Goal: Information Seeking & Learning: Learn about a topic

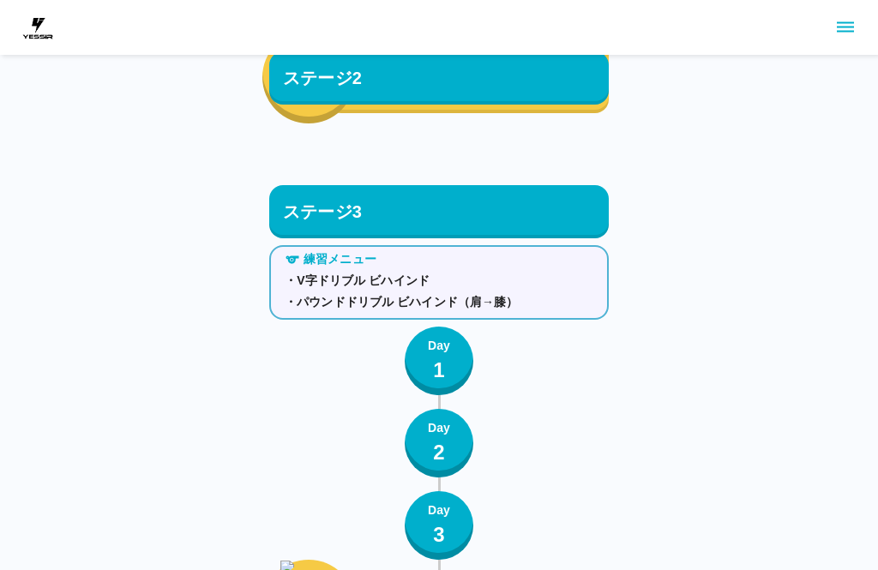
scroll to position [6347, 0]
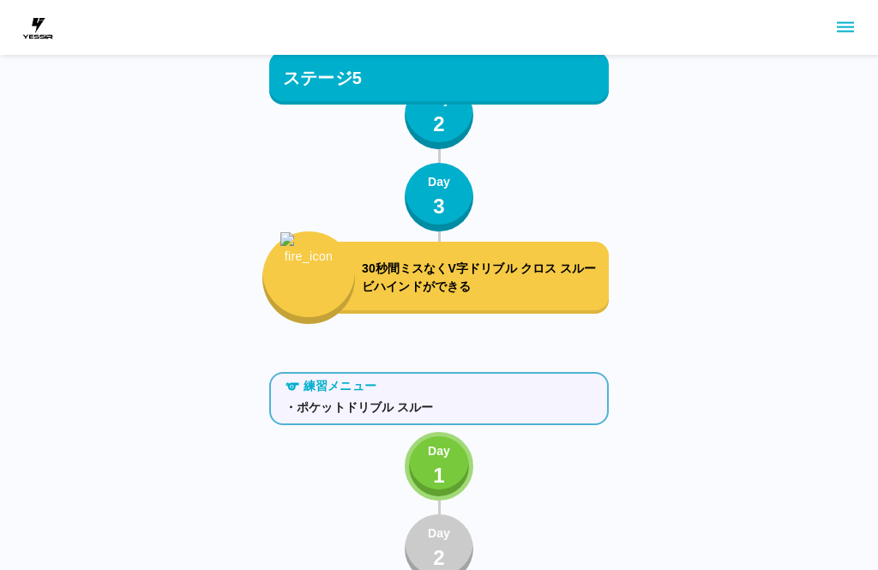
click at [448, 254] on div "30秒間ミスなくV字ドリブル クロス スルー ビハインドができる" at bounding box center [468, 278] width 281 height 72
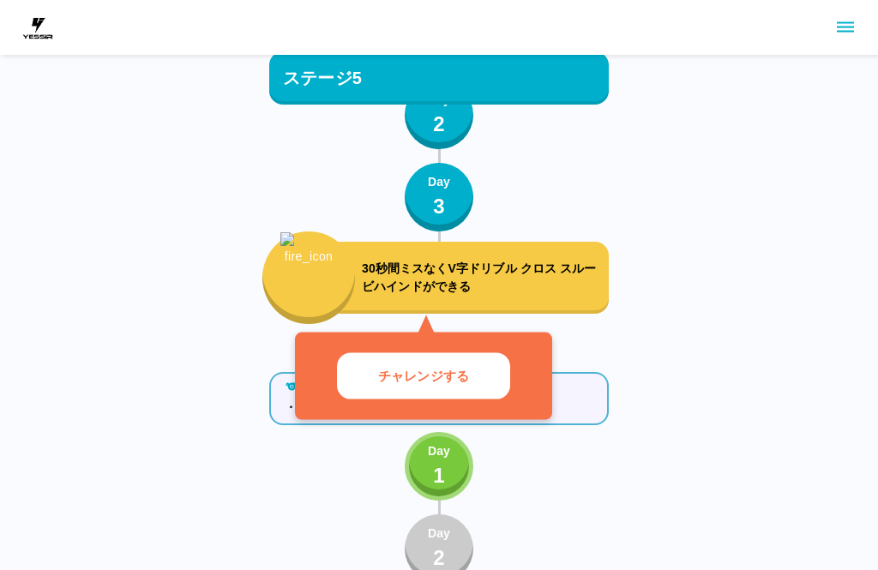
click at [491, 364] on button "チャレンジする" at bounding box center [423, 375] width 173 height 47
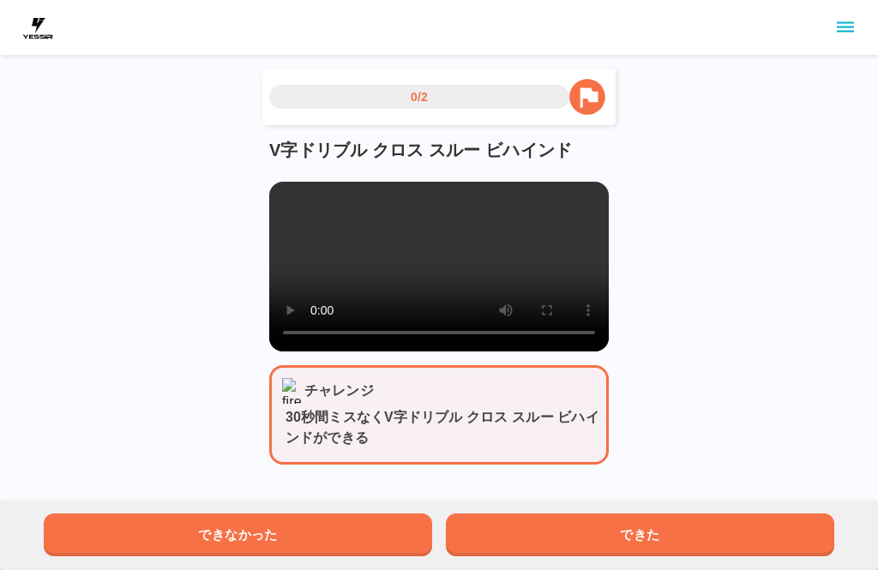
click at [304, 212] on video at bounding box center [439, 267] width 340 height 170
click at [281, 213] on video at bounding box center [439, 267] width 340 height 170
click at [281, 193] on video at bounding box center [439, 267] width 340 height 170
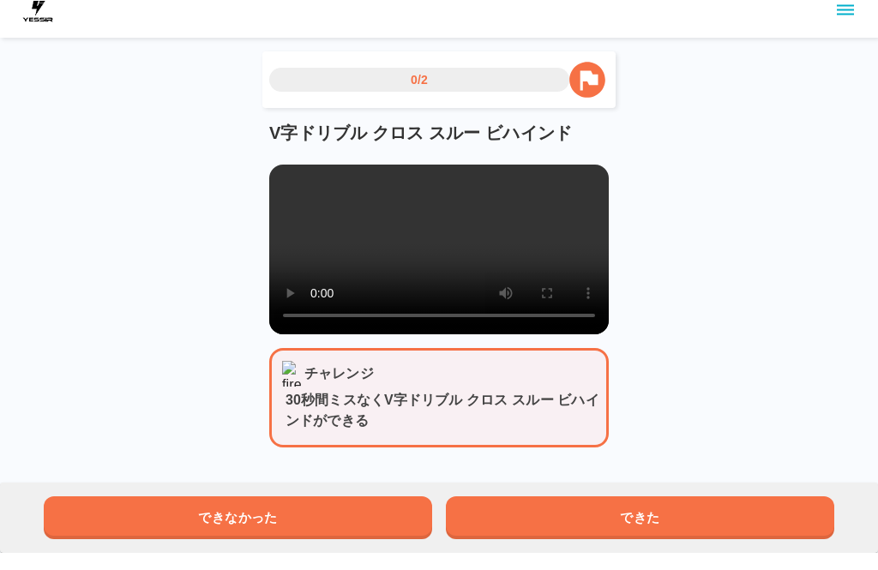
scroll to position [17, 0]
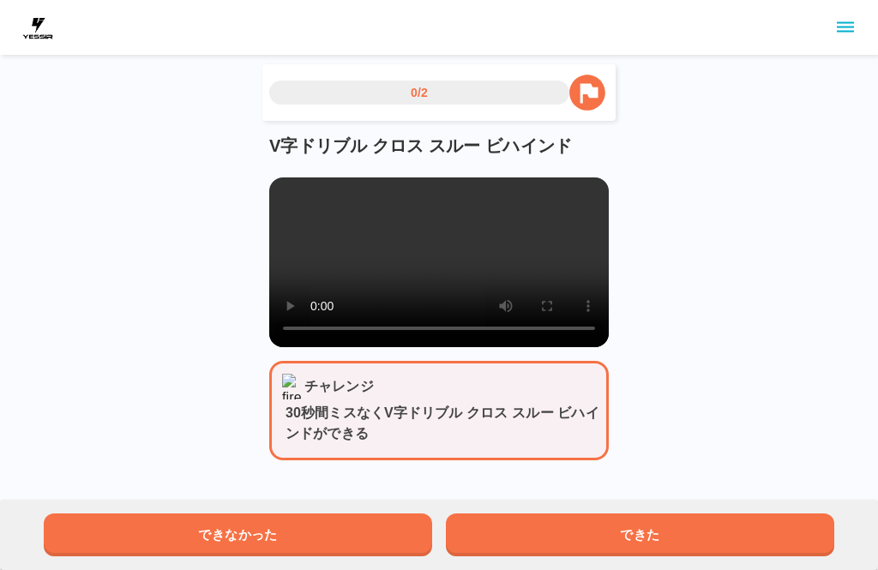
click at [295, 185] on video at bounding box center [439, 263] width 340 height 170
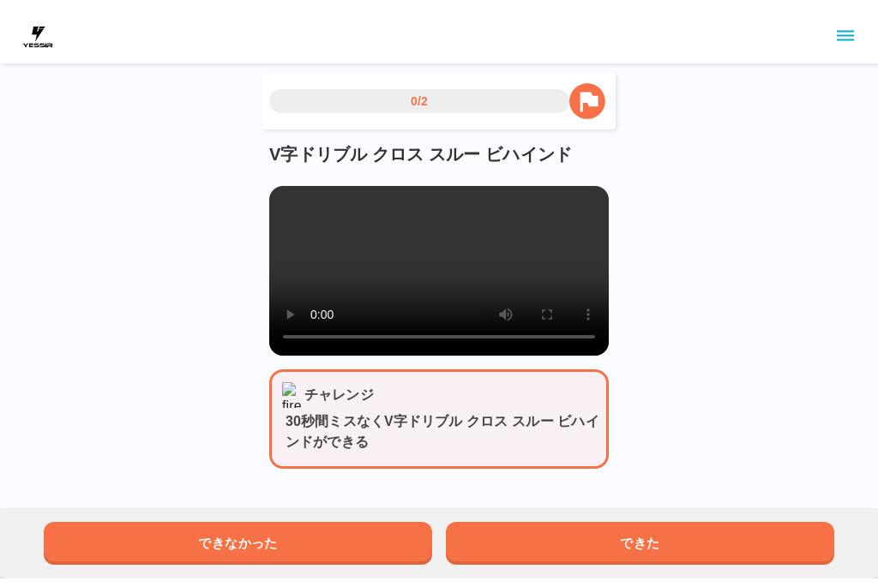
scroll to position [0, 0]
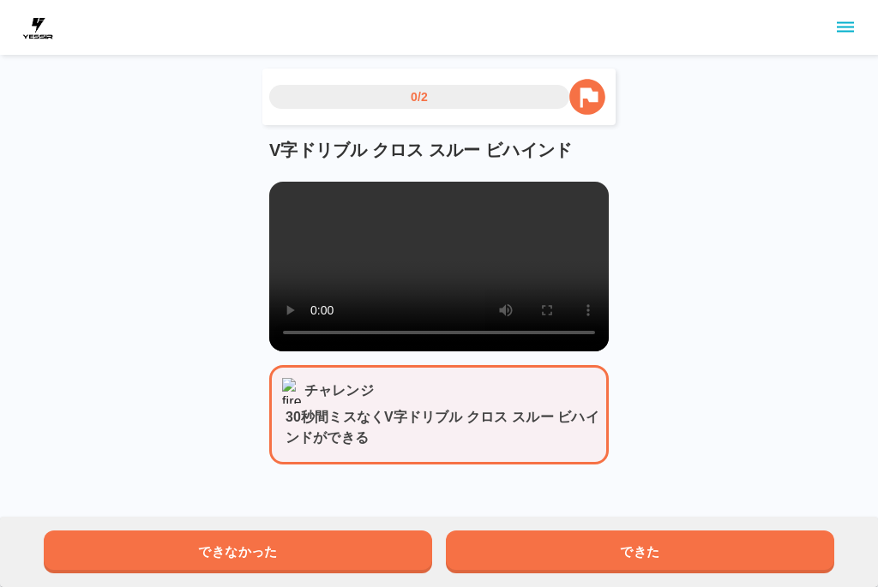
click at [287, 196] on video at bounding box center [439, 267] width 340 height 170
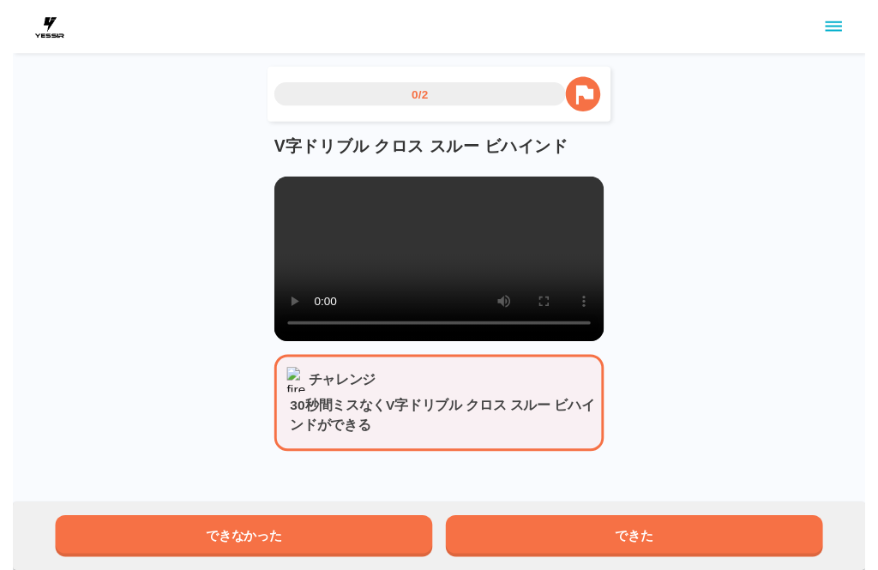
scroll to position [17, 0]
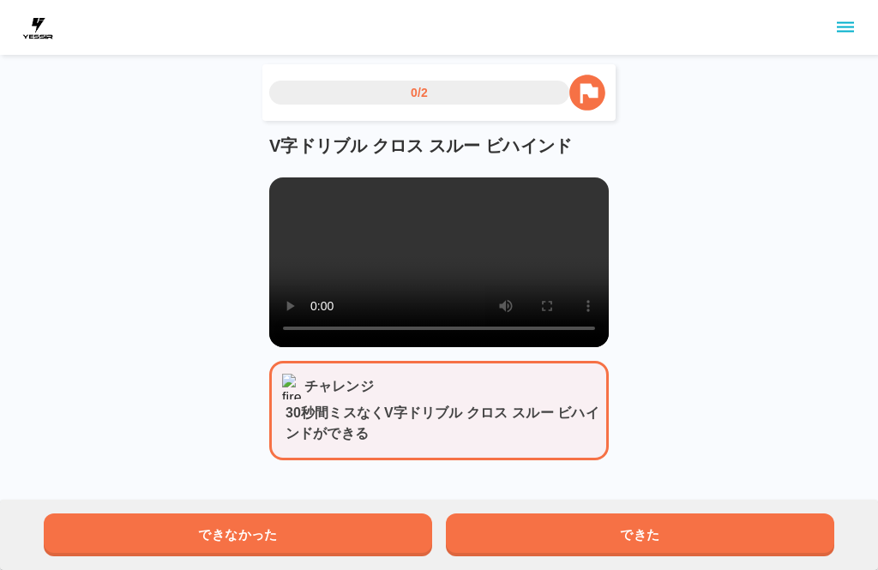
click at [584, 533] on button "できた" at bounding box center [640, 535] width 388 height 43
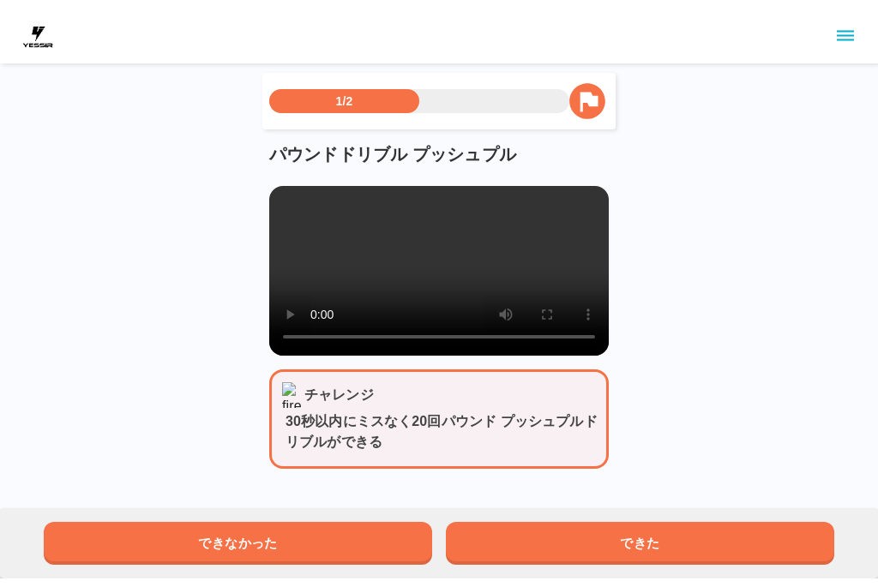
scroll to position [0, 0]
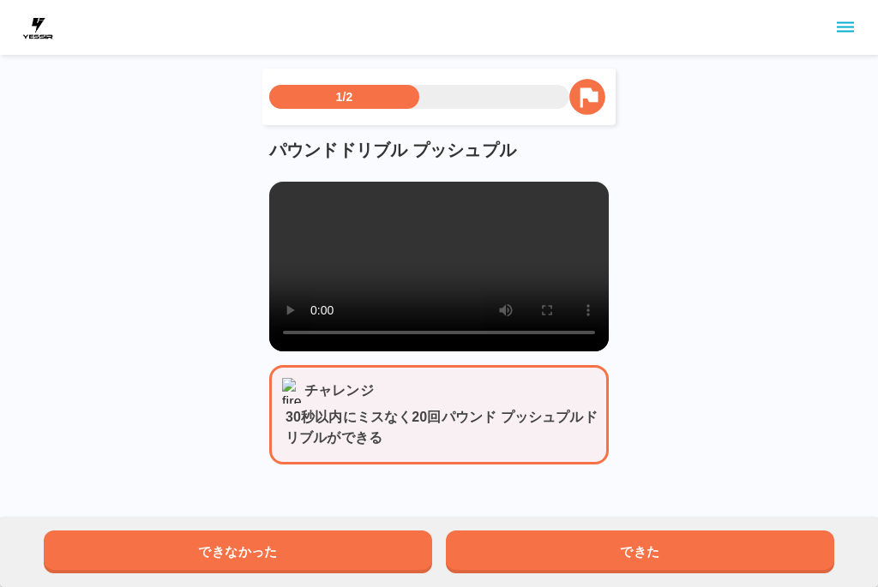
click at [291, 197] on video at bounding box center [439, 267] width 340 height 170
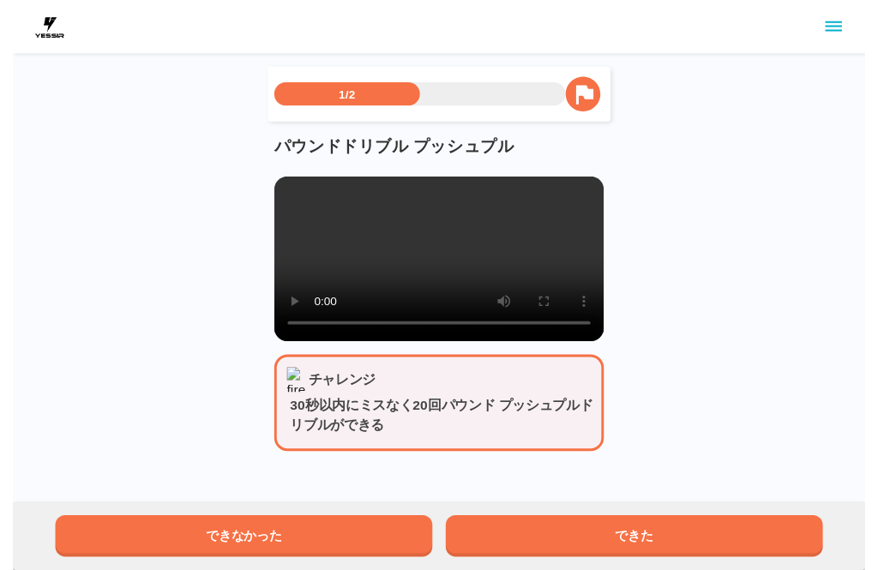
scroll to position [17, 0]
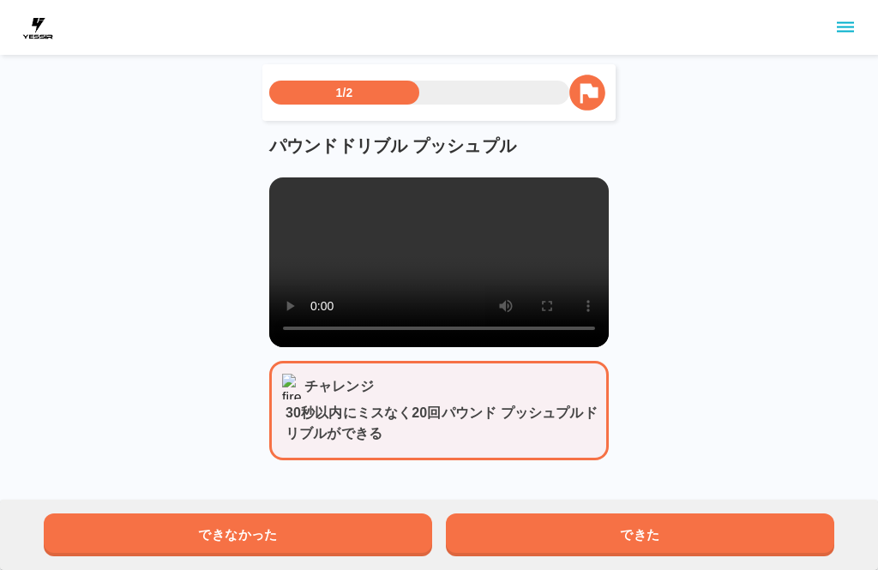
click at [610, 523] on button "できた" at bounding box center [640, 535] width 388 height 43
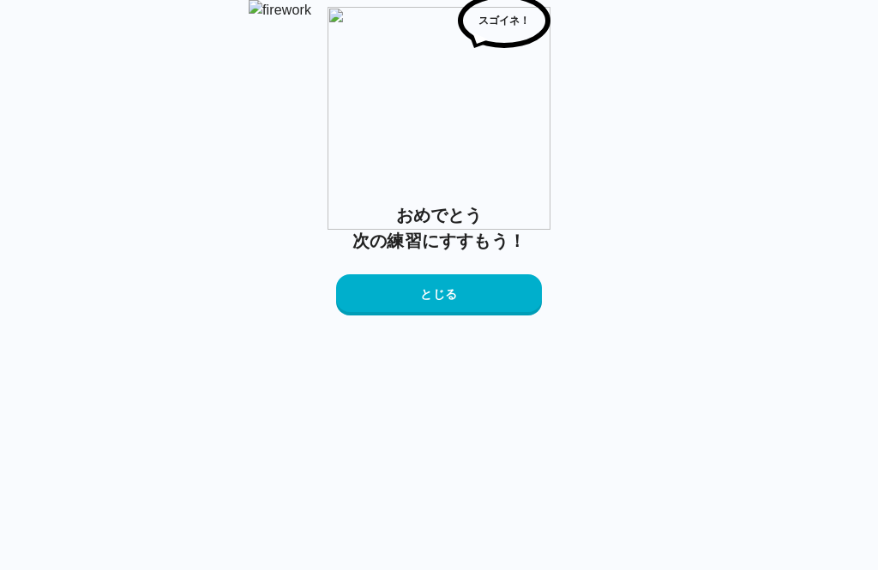
click at [367, 316] on button "とじる" at bounding box center [439, 294] width 206 height 41
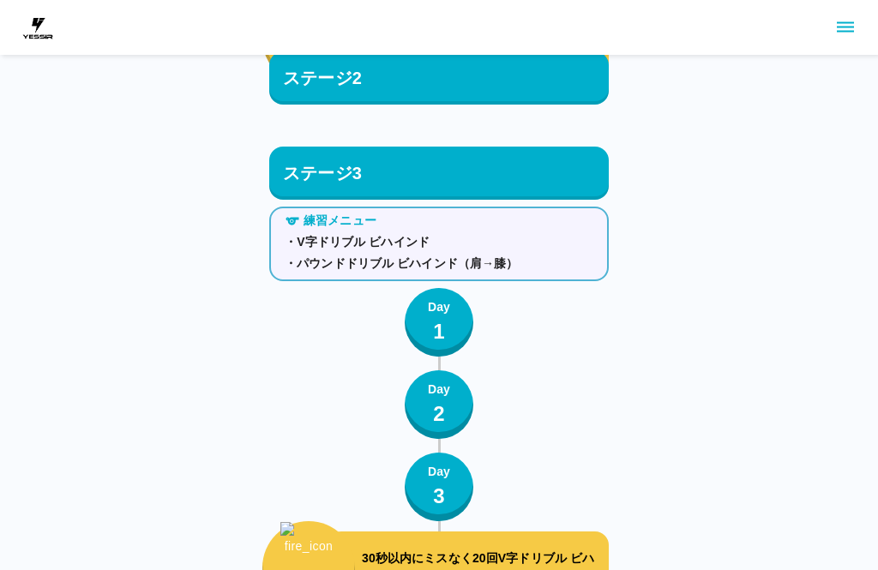
click at [445, 307] on p "Day" at bounding box center [439, 308] width 22 height 18
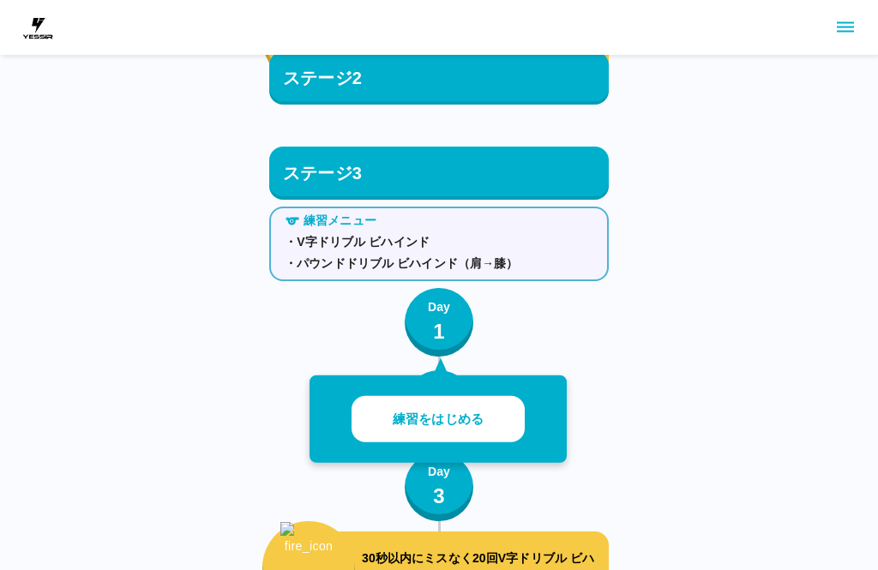
scroll to position [2766, 0]
click at [490, 435] on button "練習をはじめる" at bounding box center [438, 419] width 173 height 47
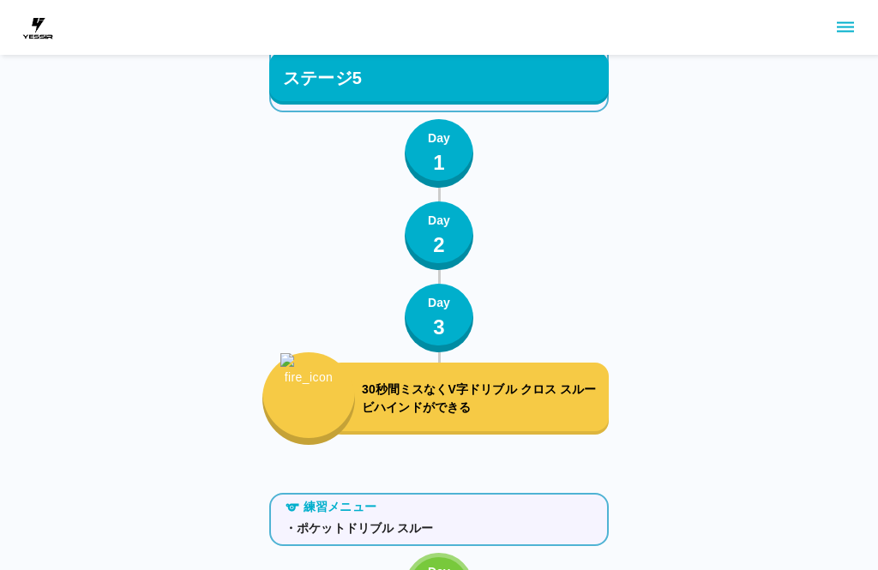
scroll to position [6227, 0]
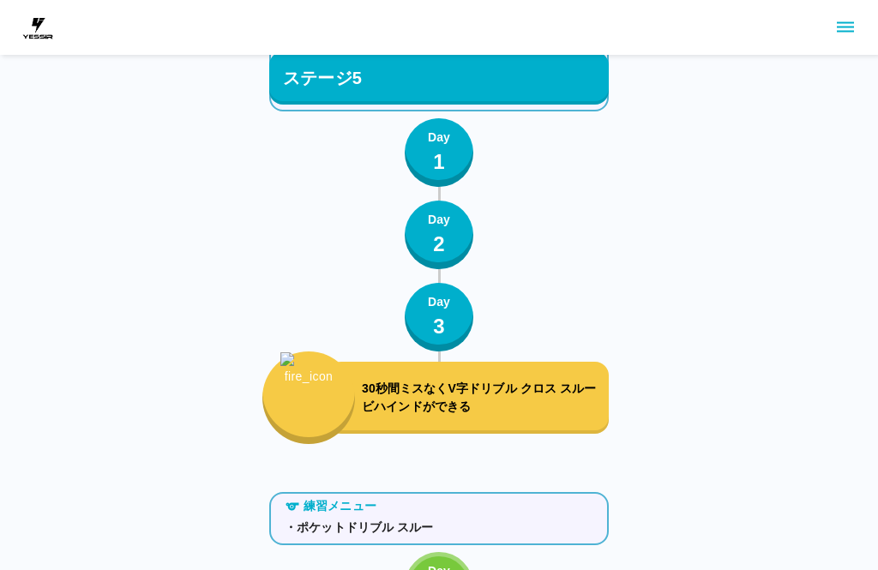
click at [438, 376] on div "30秒間ミスなくV字ドリブル クロス スルー ビハインドができる" at bounding box center [468, 398] width 281 height 72
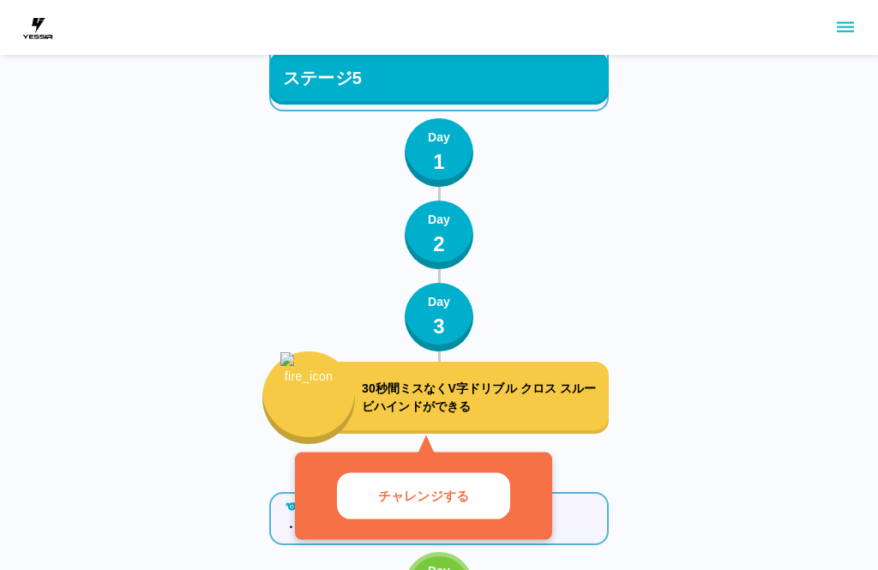
click at [479, 485] on button "チャレンジする" at bounding box center [423, 496] width 173 height 47
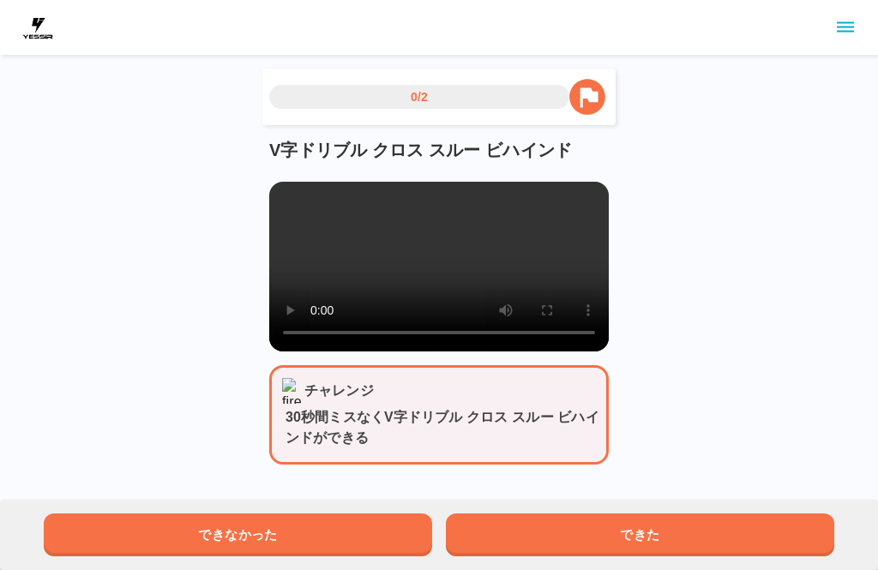
click at [435, 297] on video at bounding box center [439, 267] width 340 height 170
click at [272, 193] on video at bounding box center [439, 267] width 340 height 170
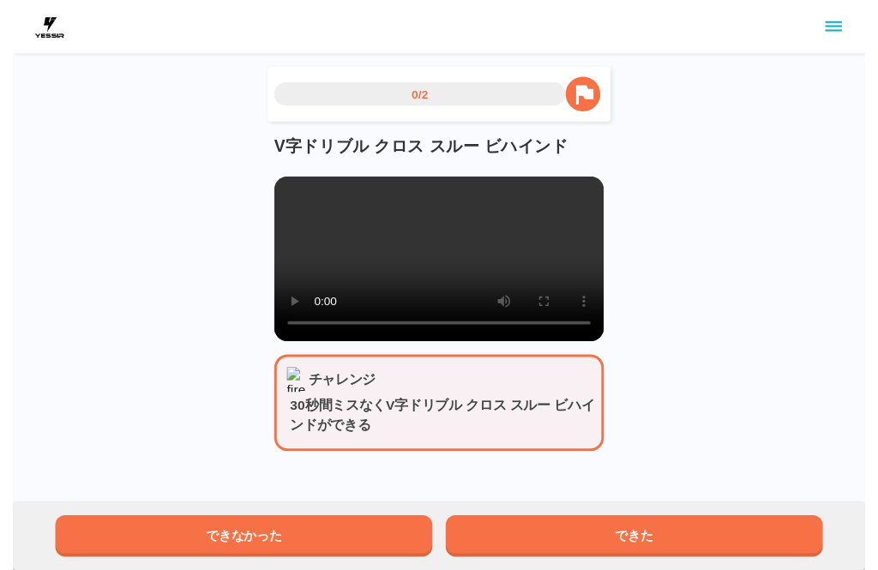
scroll to position [17, 0]
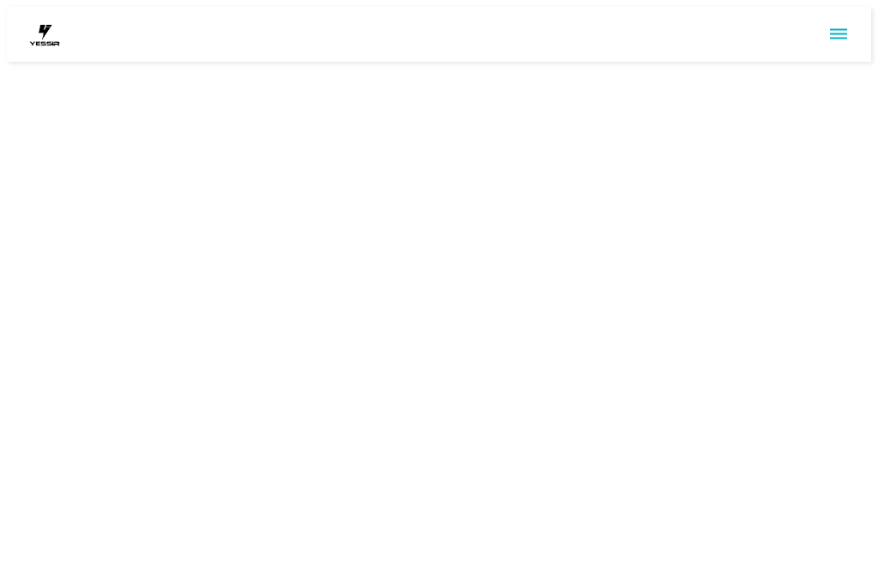
click at [620, 69] on html at bounding box center [439, 34] width 878 height 69
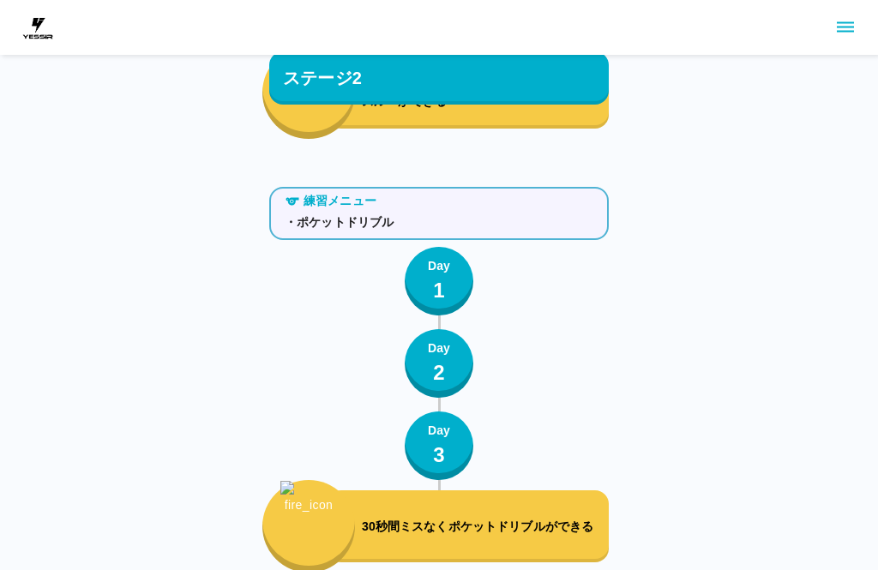
scroll to position [6347, 0]
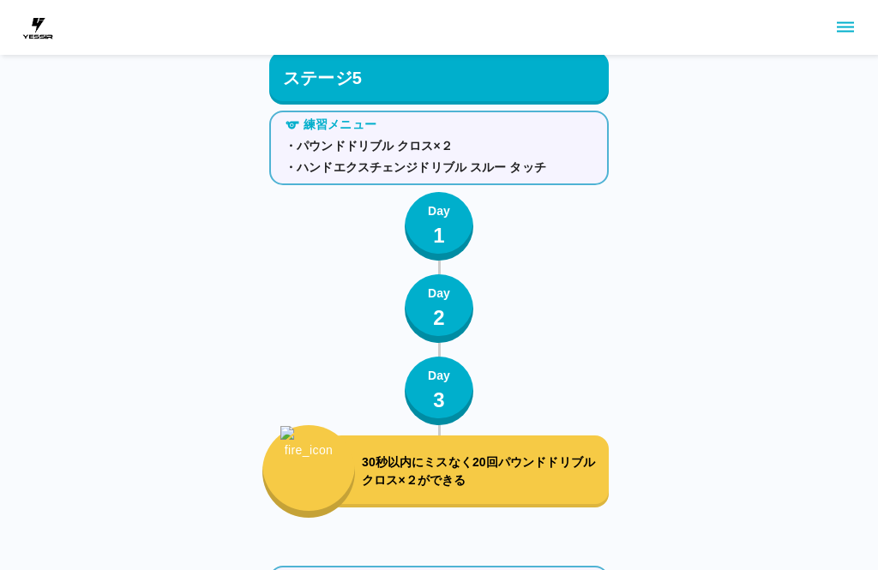
click at [541, 467] on p "30秒以内にミスなく20回パウンドドリブル クロス×２ができる" at bounding box center [482, 472] width 240 height 36
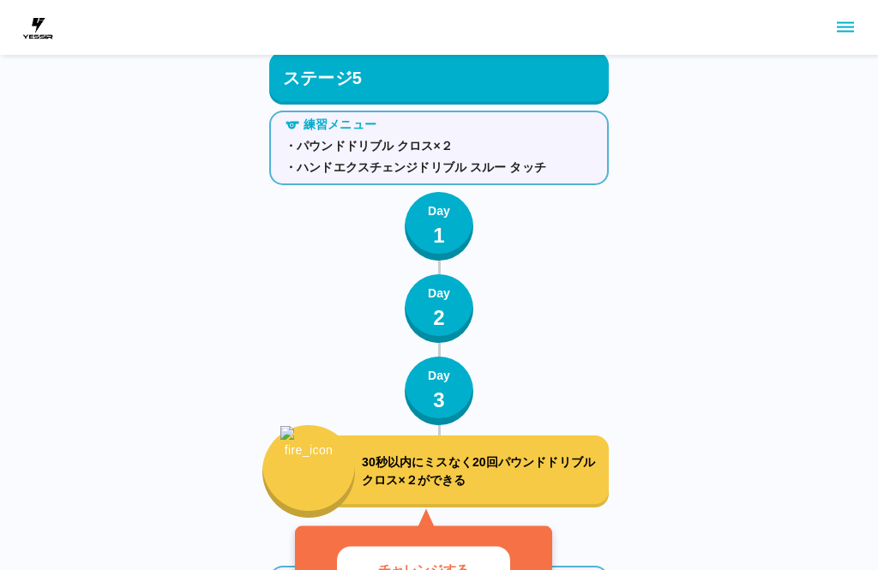
scroll to position [5698, 0]
click at [515, 548] on div "チャレンジする" at bounding box center [423, 570] width 257 height 88
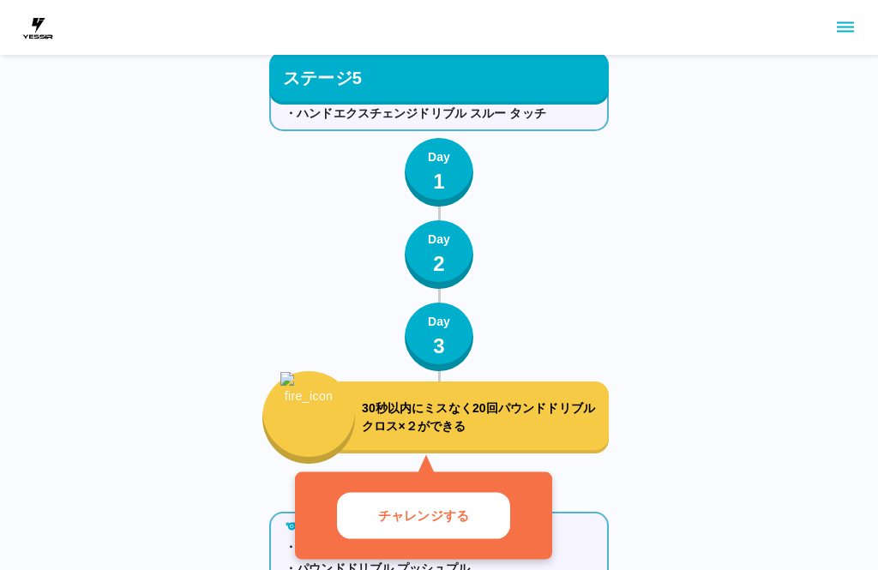
scroll to position [5752, 0]
click at [494, 513] on button "チャレンジする" at bounding box center [423, 515] width 173 height 47
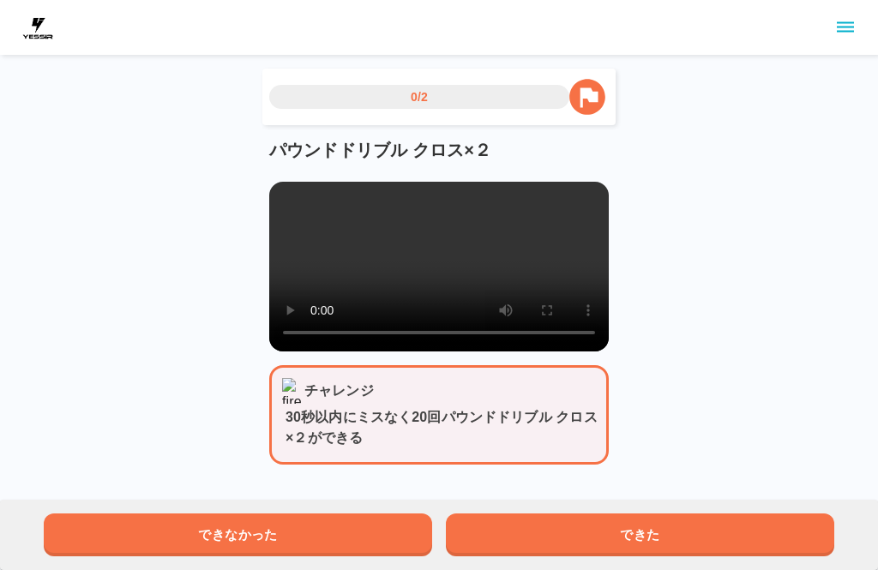
click at [297, 205] on video at bounding box center [439, 267] width 340 height 170
click at [283, 202] on video at bounding box center [439, 267] width 340 height 170
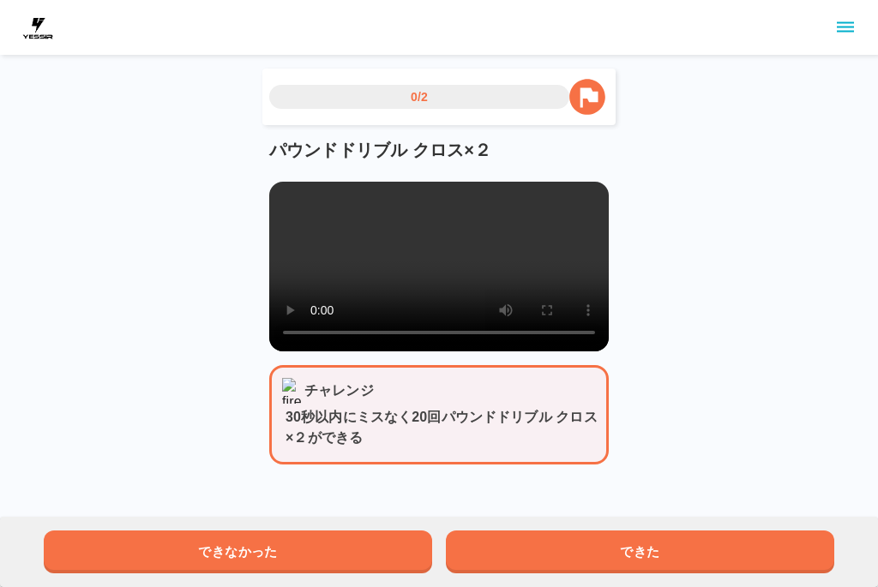
click at [287, 196] on video at bounding box center [439, 267] width 340 height 170
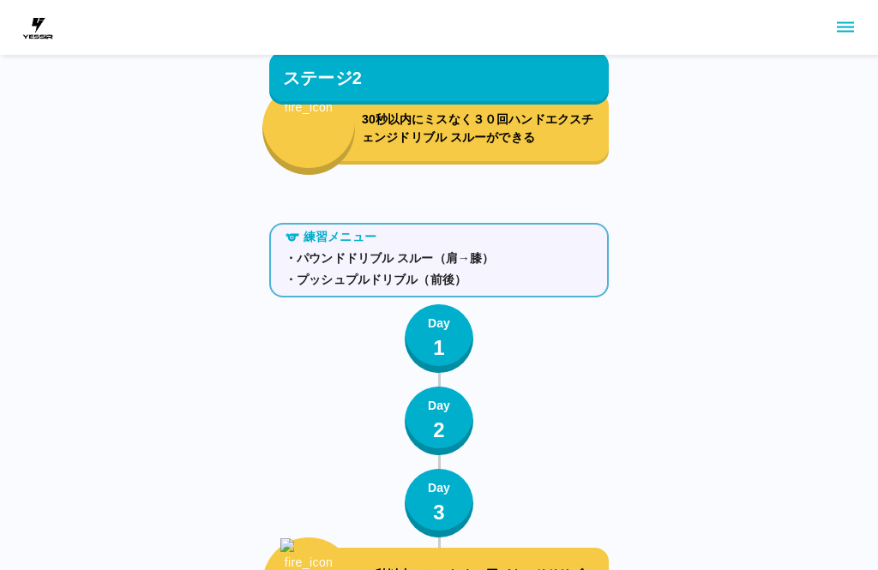
scroll to position [1785, 0]
click at [420, 343] on button "Day 1" at bounding box center [439, 339] width 69 height 69
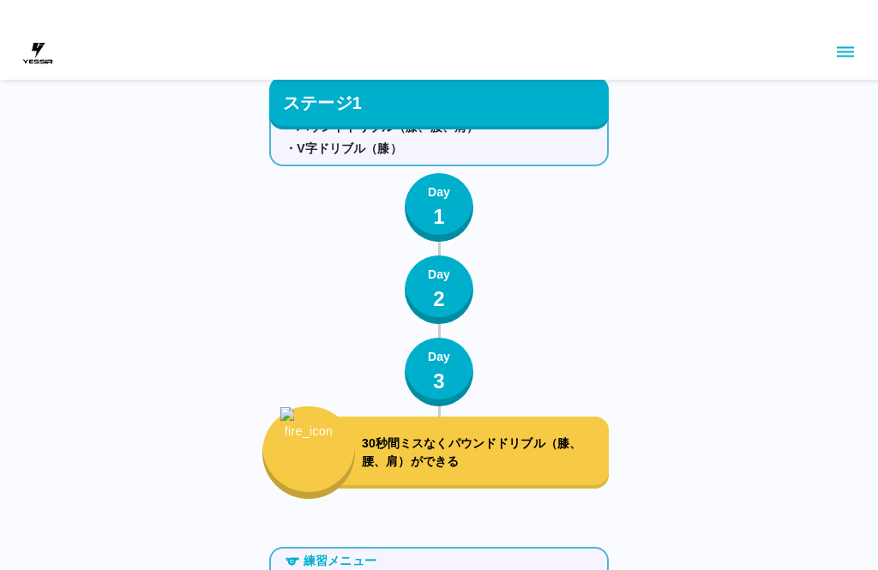
scroll to position [0, 0]
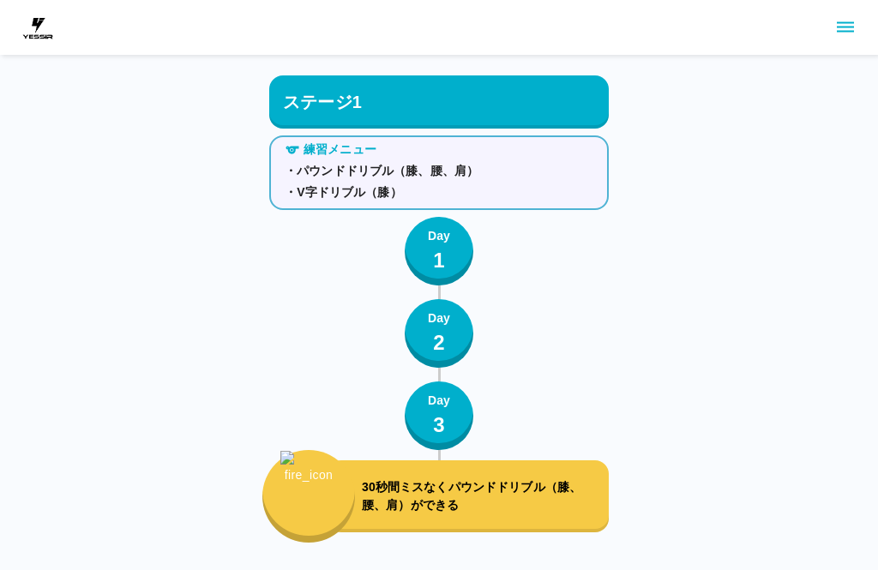
click at [844, 27] on icon "sidemenu" at bounding box center [845, 27] width 17 height 10
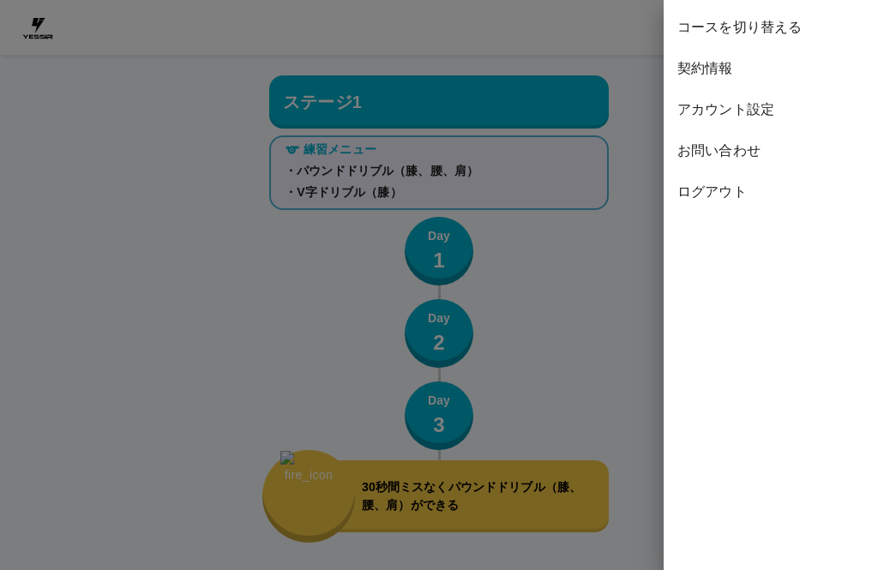
click at [719, 199] on span "ログアウト" at bounding box center [770, 192] width 187 height 21
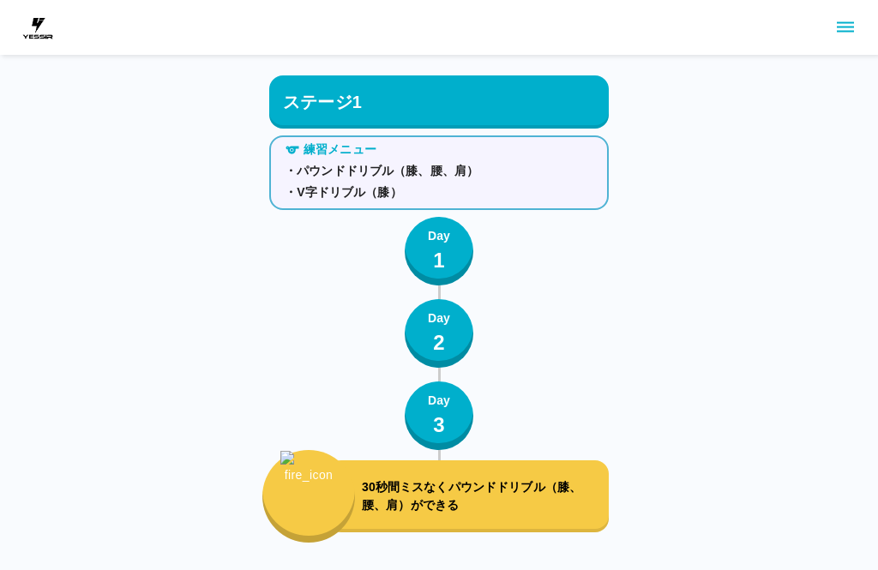
click at [844, 30] on icon "sidemenu" at bounding box center [845, 27] width 21 height 21
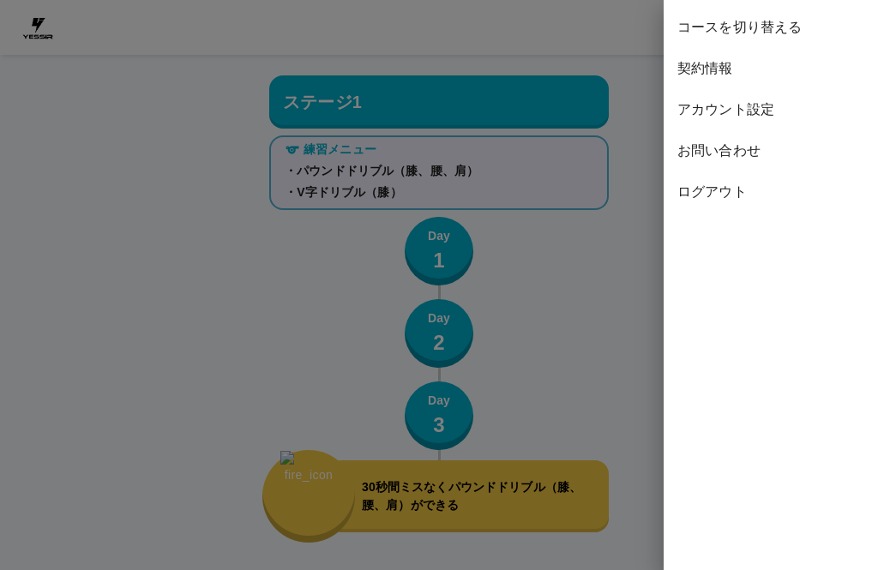
click at [720, 200] on span "ログアウト" at bounding box center [770, 192] width 187 height 21
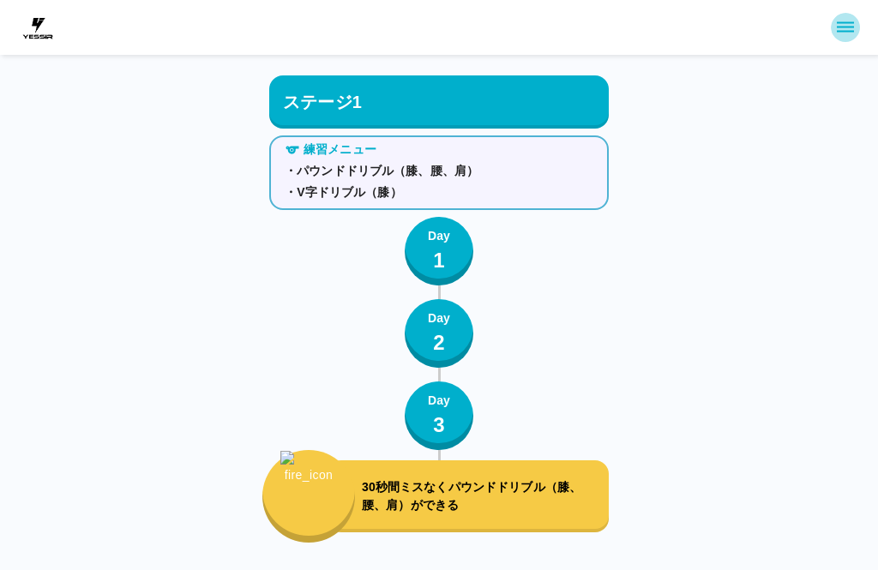
click at [847, 36] on icon "sidemenu" at bounding box center [845, 27] width 21 height 21
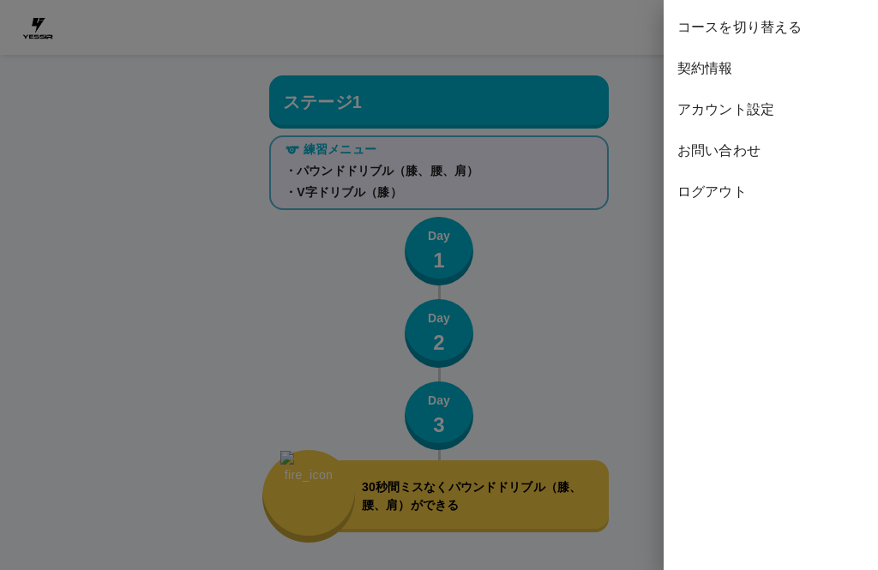
click at [737, 201] on span "ログアウト" at bounding box center [770, 192] width 187 height 21
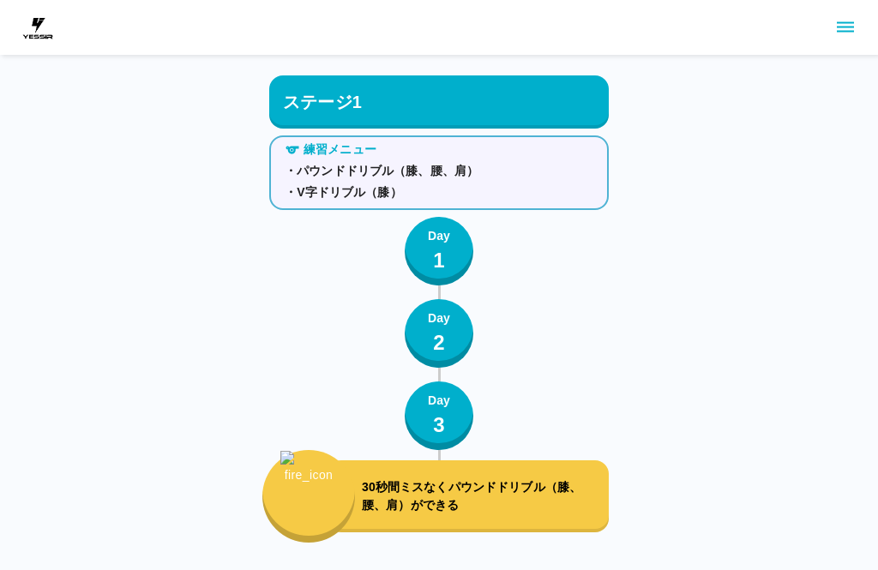
click at [846, 28] on icon "sidemenu" at bounding box center [845, 27] width 21 height 21
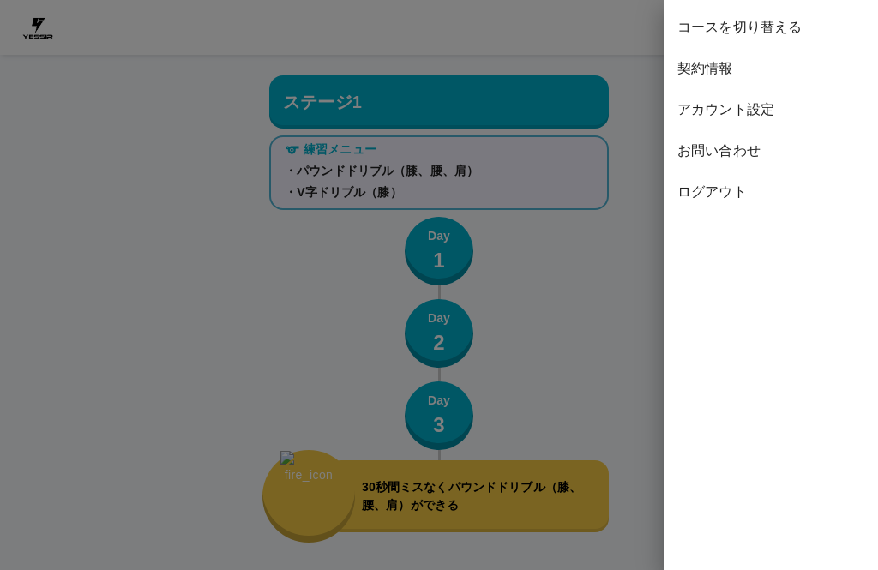
click at [710, 202] on div "ログアウト" at bounding box center [771, 192] width 214 height 41
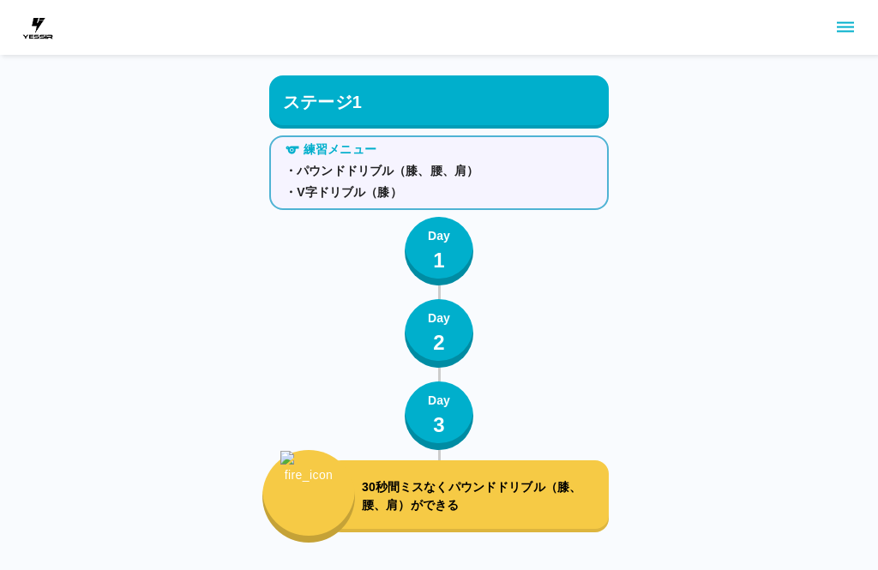
click at [850, 39] on button "sidemenu" at bounding box center [845, 27] width 29 height 29
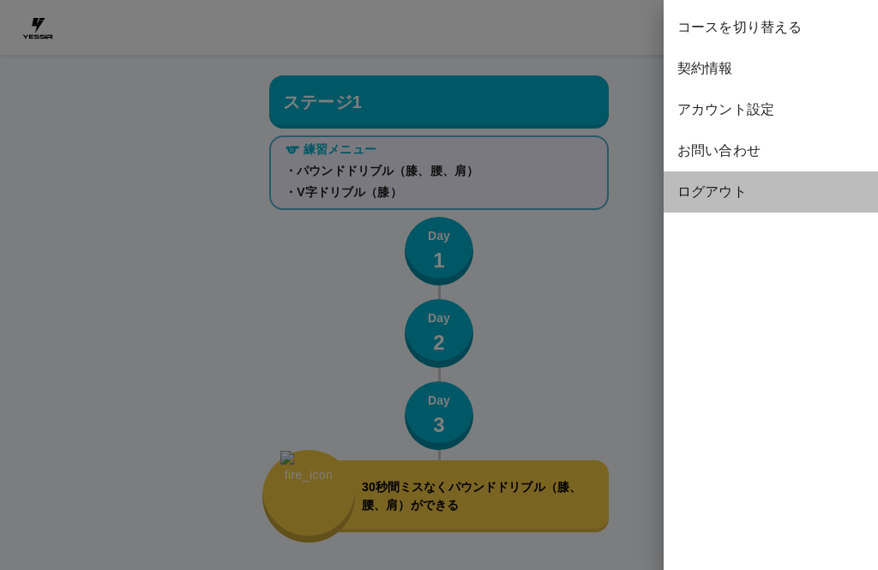
click at [707, 187] on span "ログアウト" at bounding box center [770, 192] width 187 height 21
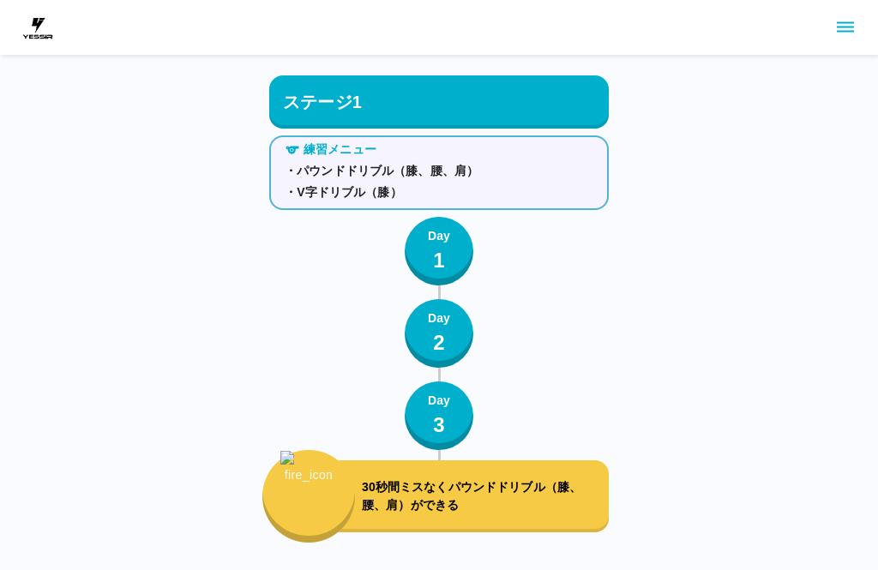
click at [845, 28] on icon "sidemenu" at bounding box center [845, 27] width 21 height 21
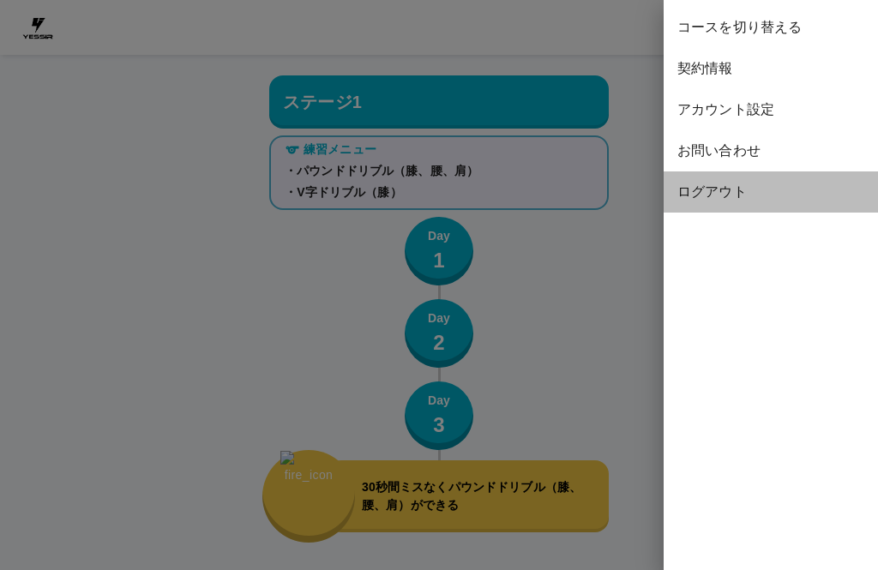
click at [719, 183] on span "ログアウト" at bounding box center [770, 192] width 187 height 21
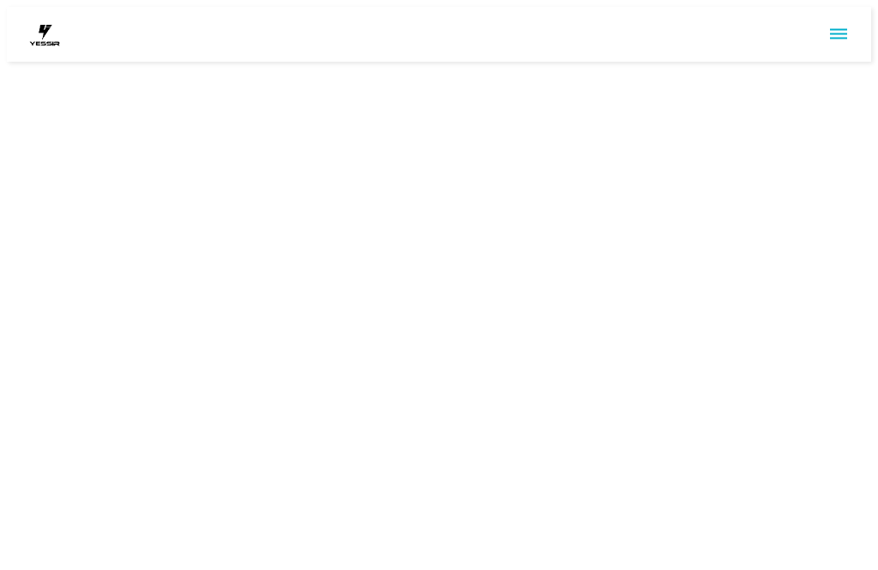
click at [849, 29] on icon "sidemenu" at bounding box center [838, 34] width 21 height 21
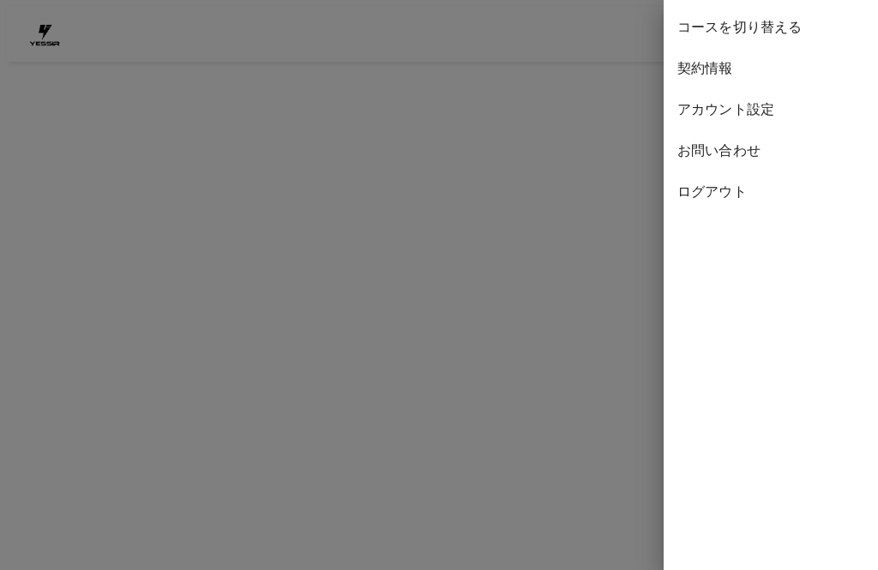
click at [722, 196] on span "ログアウト" at bounding box center [770, 192] width 187 height 21
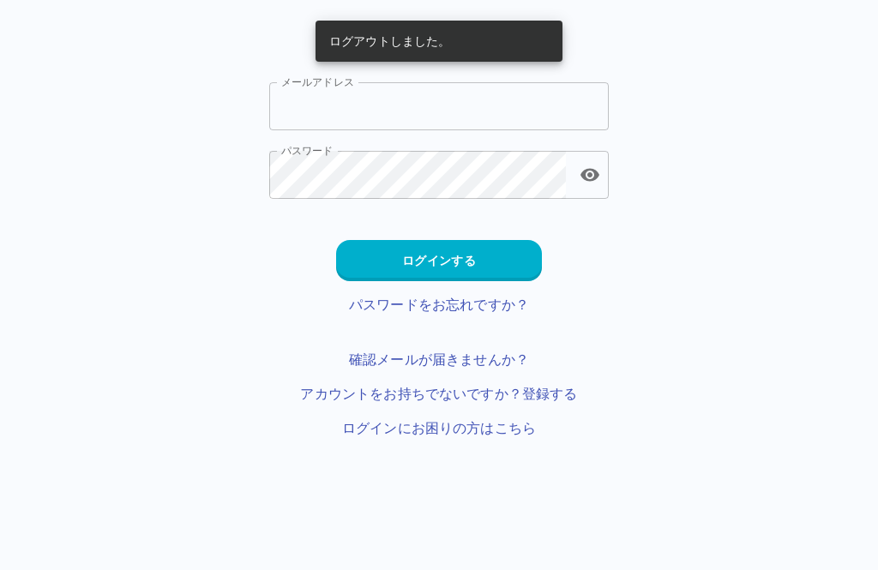
click at [295, 101] on input "メールアドレス" at bounding box center [439, 106] width 340 height 48
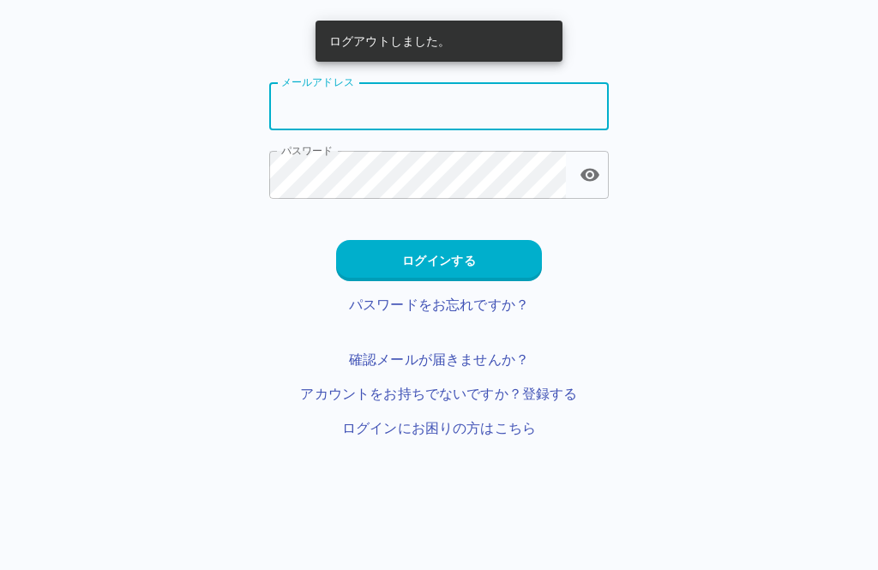
click at [508, 89] on input "メールアドレス" at bounding box center [439, 106] width 340 height 48
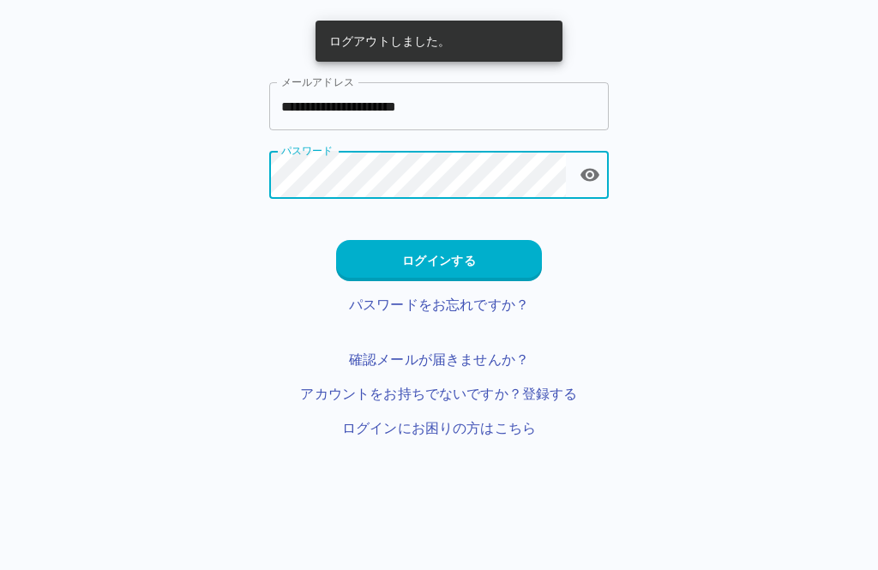
click at [454, 256] on button "ログインする" at bounding box center [439, 260] width 206 height 41
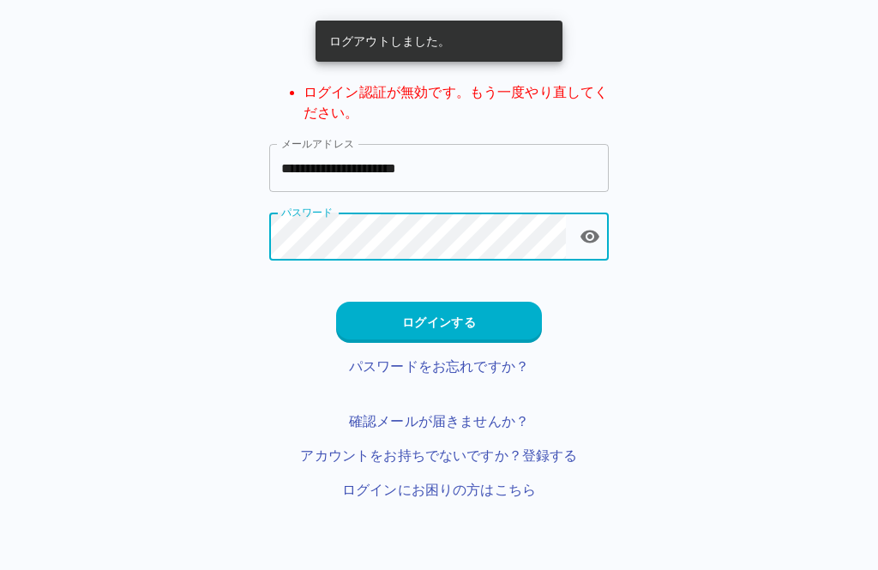
click at [541, 163] on input "**********" at bounding box center [439, 168] width 340 height 48
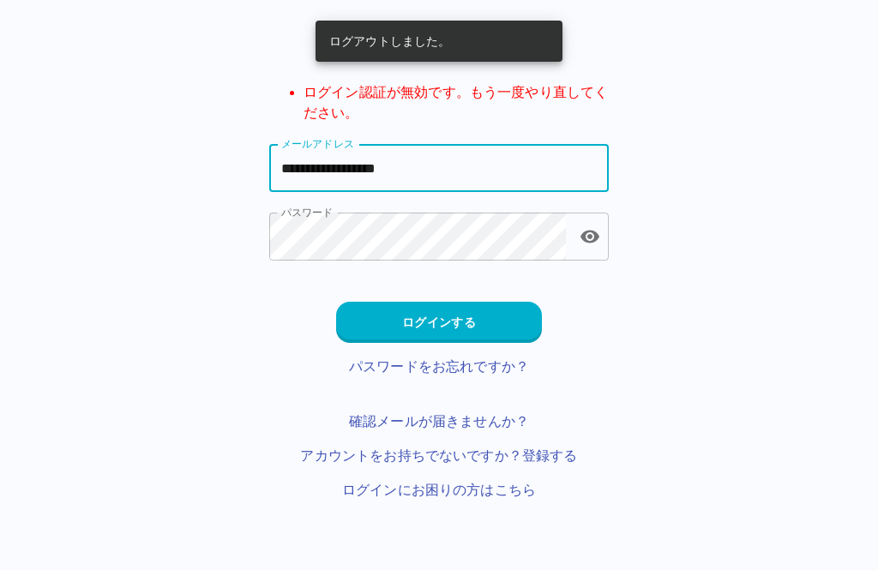
type input "**********"
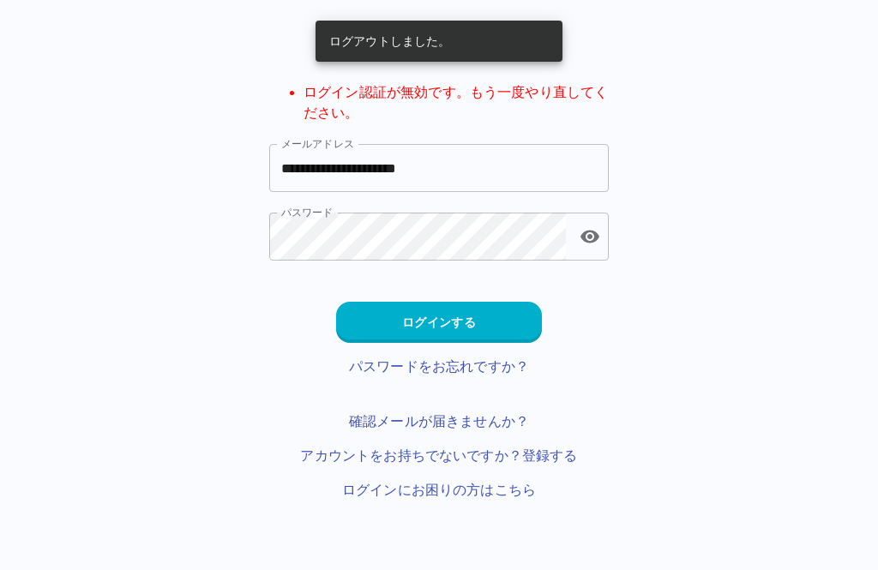
click at [494, 322] on button "ログインする" at bounding box center [439, 322] width 206 height 41
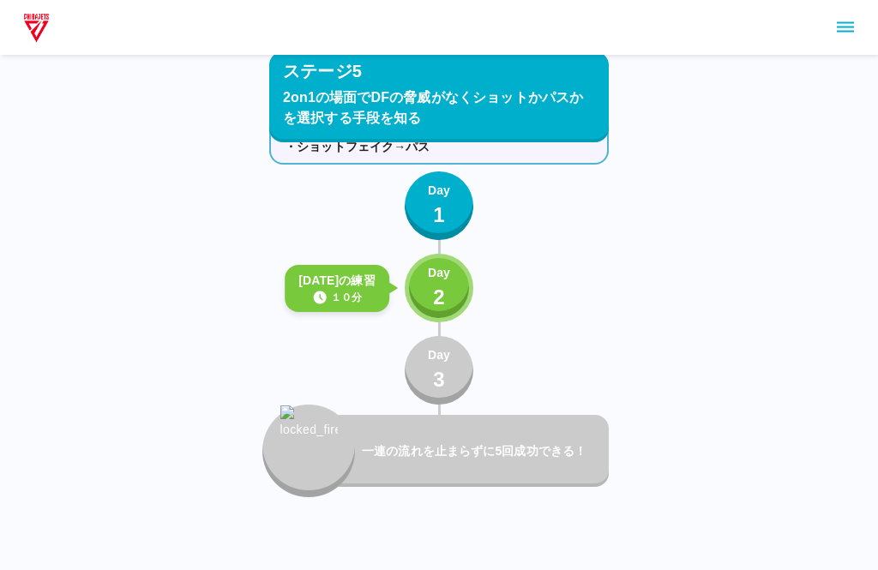
scroll to position [5023, 0]
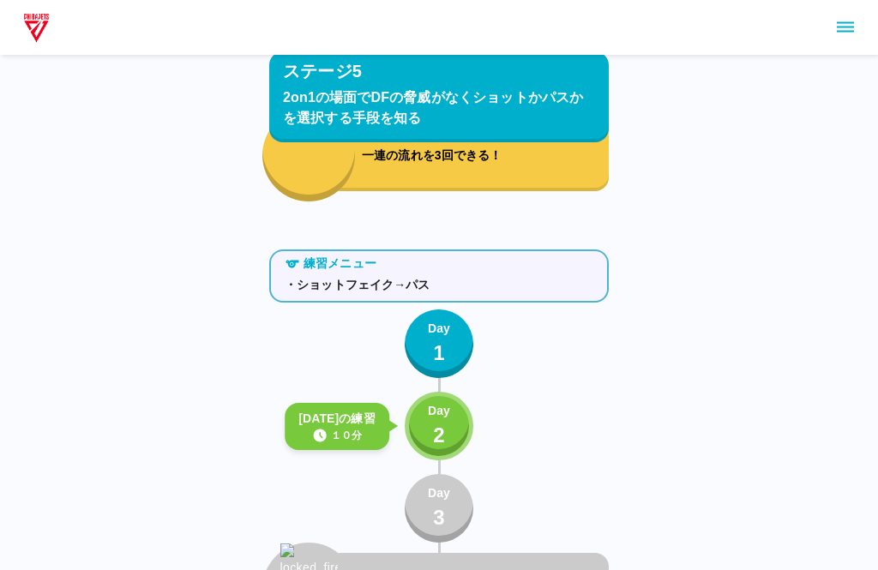
click at [454, 423] on button "Day 2" at bounding box center [439, 426] width 69 height 69
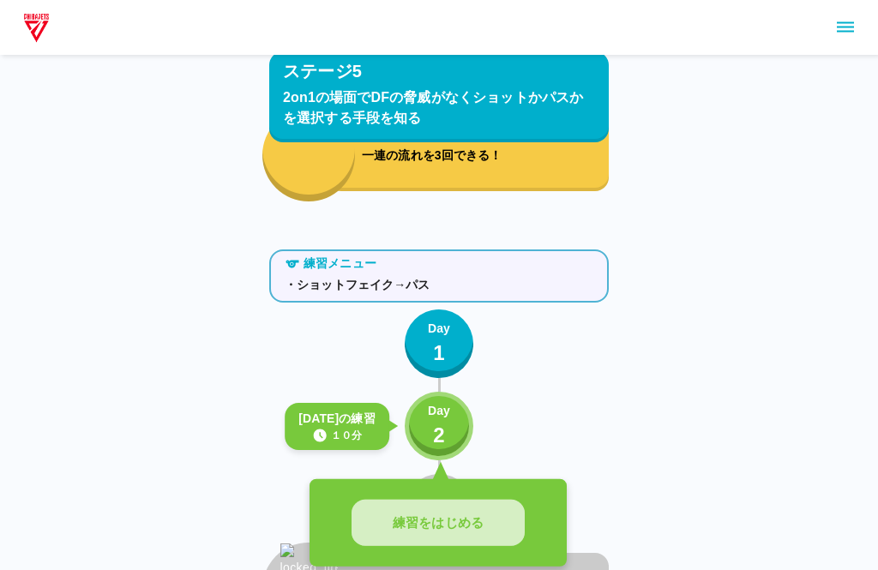
click at [473, 523] on p "練習をはじめる" at bounding box center [438, 524] width 91 height 20
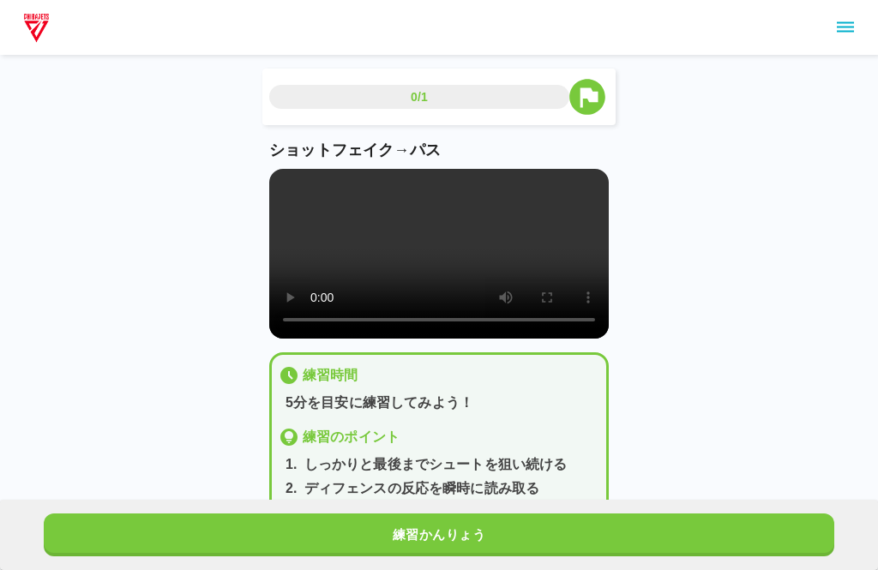
click at [439, 515] on button "練習かんりょう" at bounding box center [439, 535] width 791 height 43
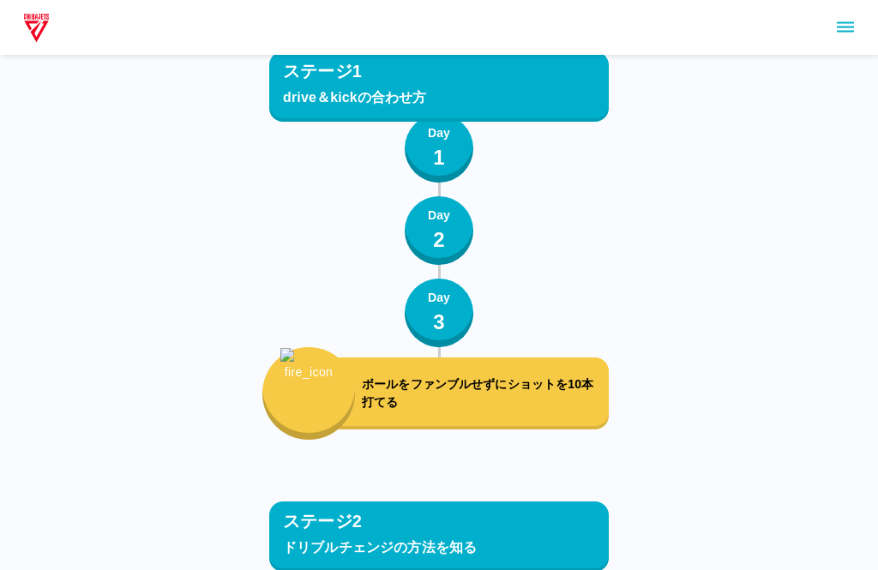
scroll to position [544, 0]
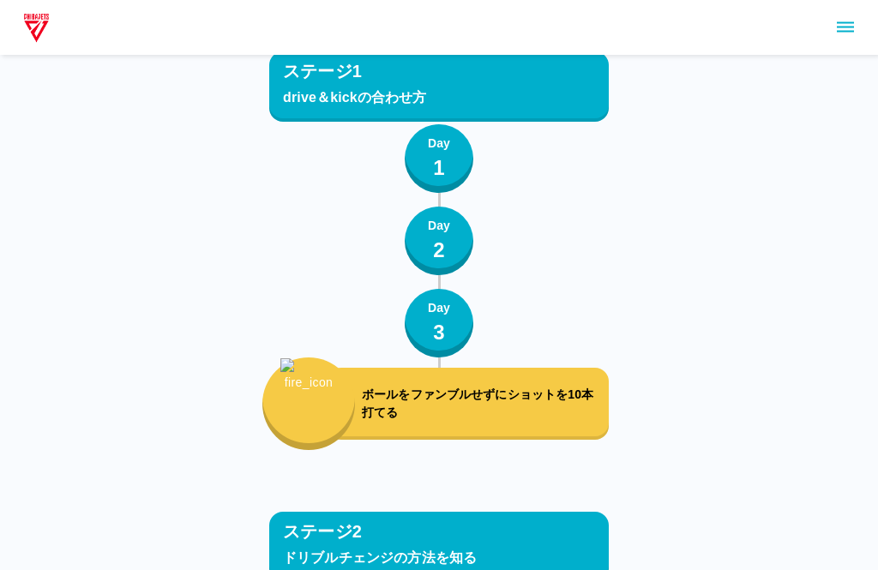
click at [850, 28] on icon "sidemenu" at bounding box center [845, 27] width 21 height 21
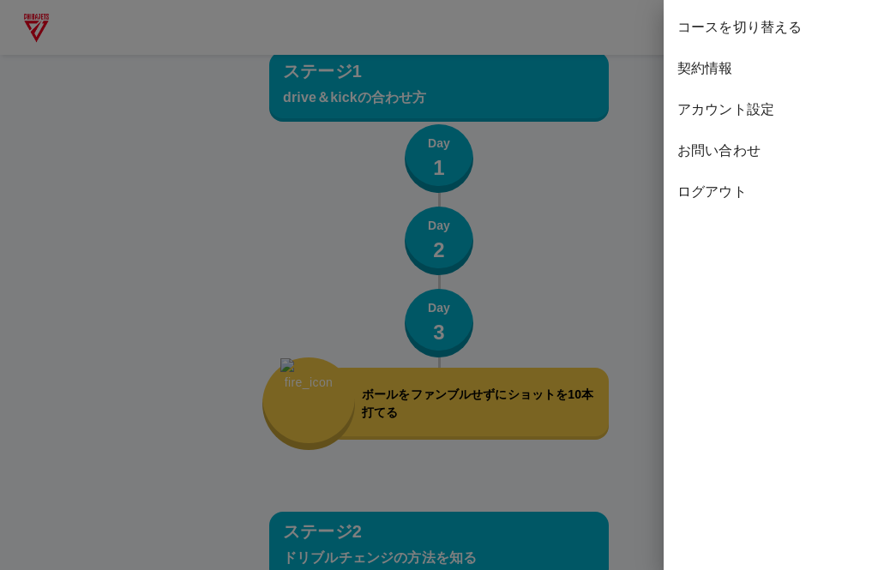
click at [775, 33] on span "コースを切り替える" at bounding box center [770, 27] width 187 height 21
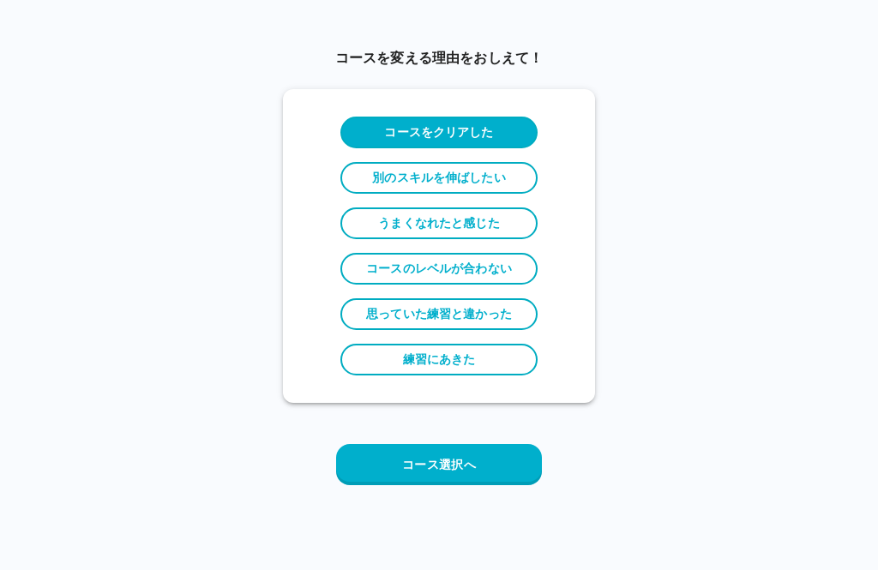
click at [449, 458] on button "コース選択へ" at bounding box center [439, 464] width 206 height 41
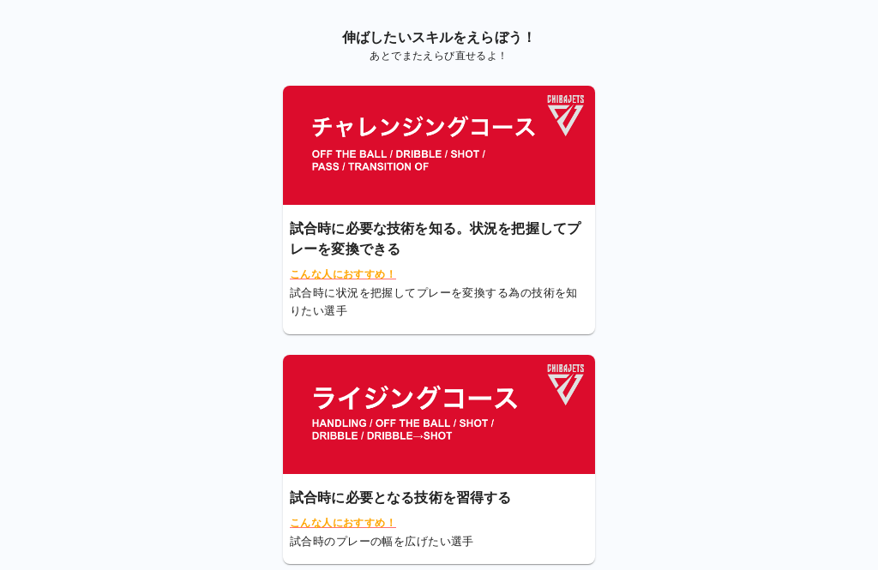
click at [440, 421] on img at bounding box center [439, 414] width 312 height 119
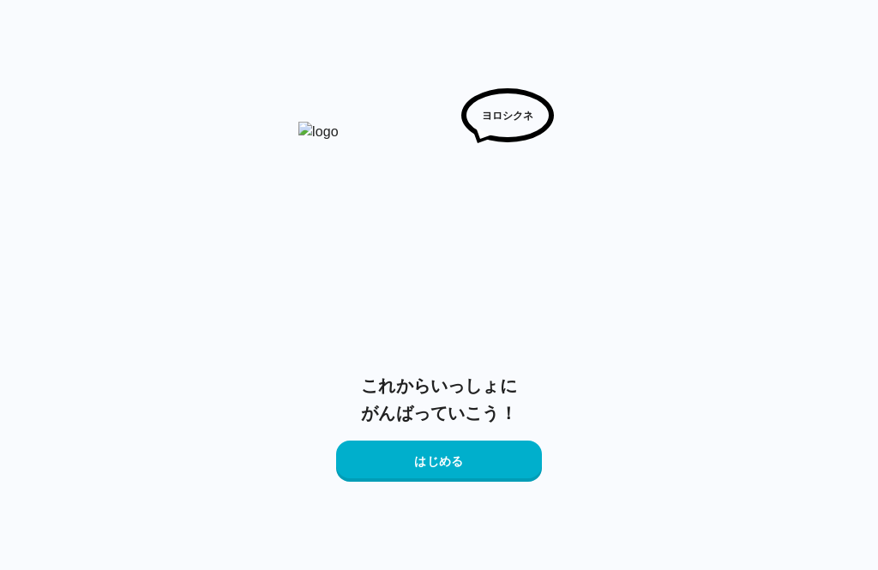
click at [454, 460] on button "はじめる" at bounding box center [439, 461] width 206 height 41
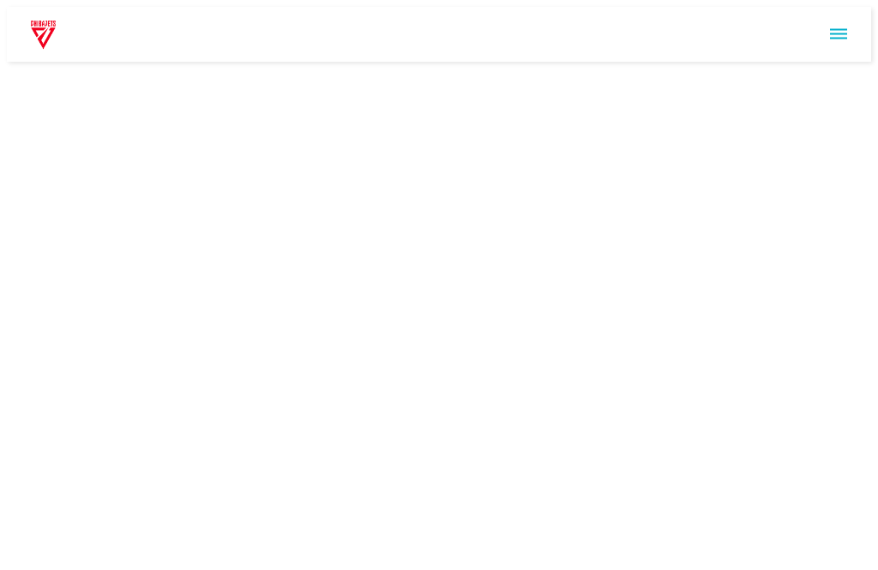
click at [853, 33] on button "sidemenu" at bounding box center [838, 34] width 29 height 29
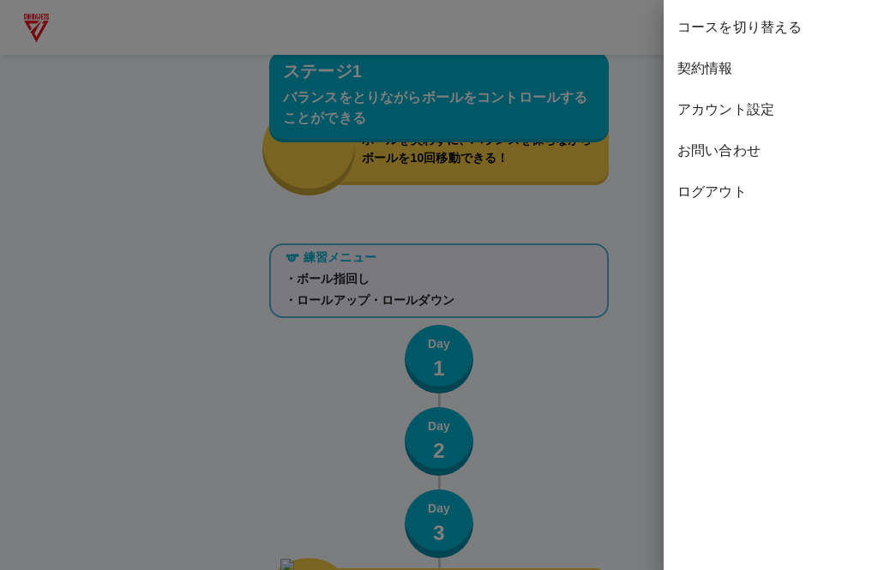
scroll to position [3972, 0]
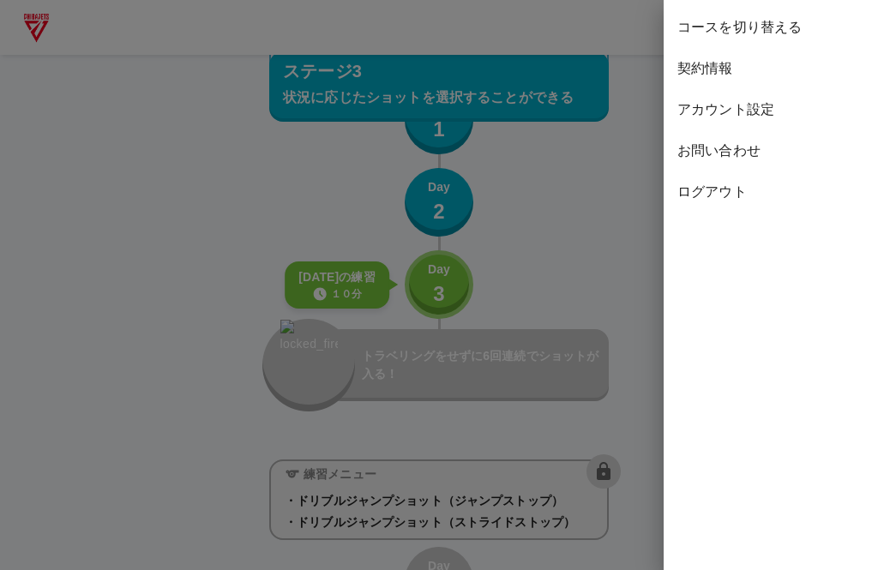
click at [605, 217] on div at bounding box center [439, 285] width 878 height 570
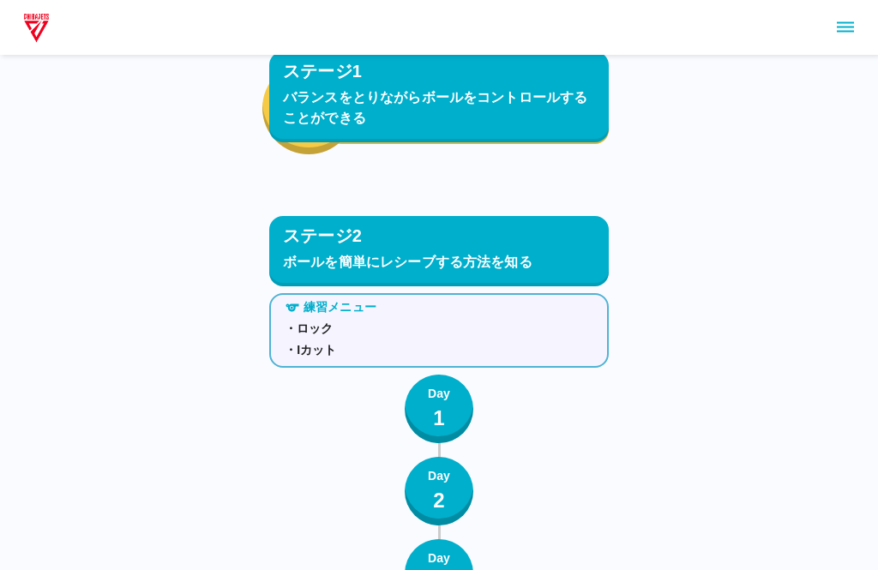
scroll to position [1796, 0]
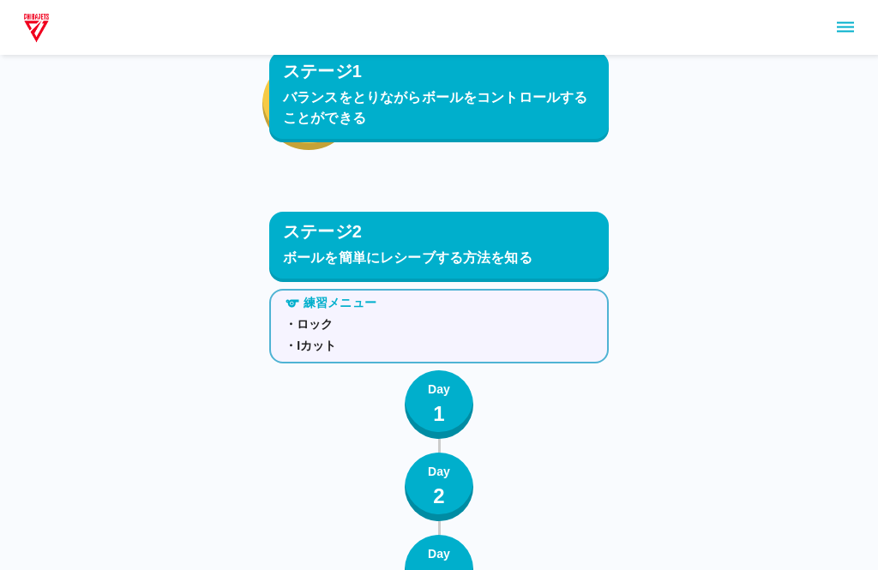
click at [430, 395] on p "Day" at bounding box center [439, 391] width 22 height 18
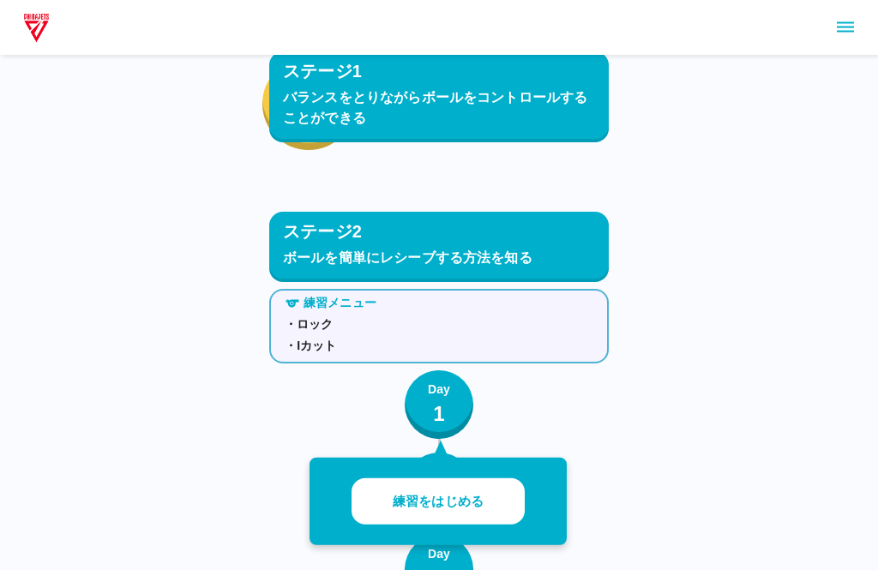
click at [378, 508] on button "練習をはじめる" at bounding box center [438, 502] width 173 height 47
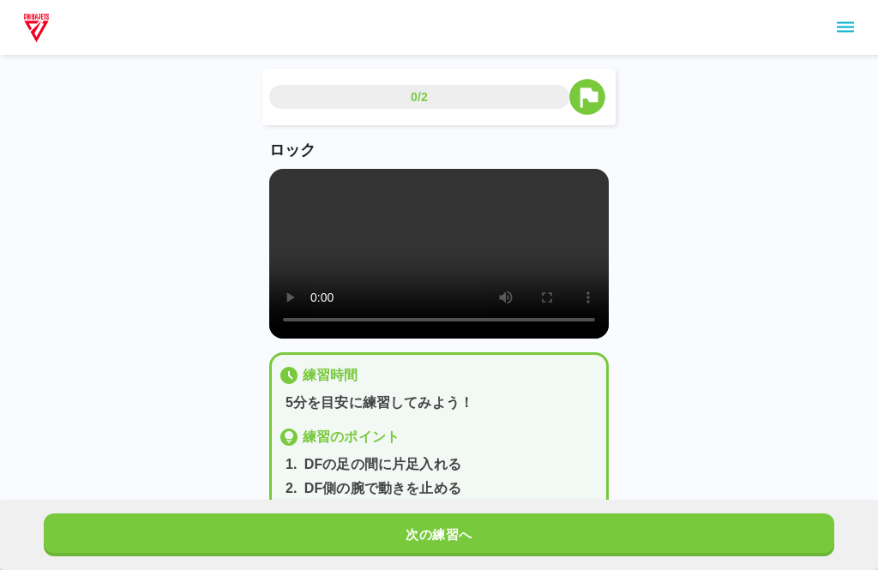
click at [300, 187] on video at bounding box center [439, 254] width 340 height 170
click at [282, 184] on video at bounding box center [439, 254] width 340 height 170
click at [281, 182] on video at bounding box center [439, 254] width 340 height 170
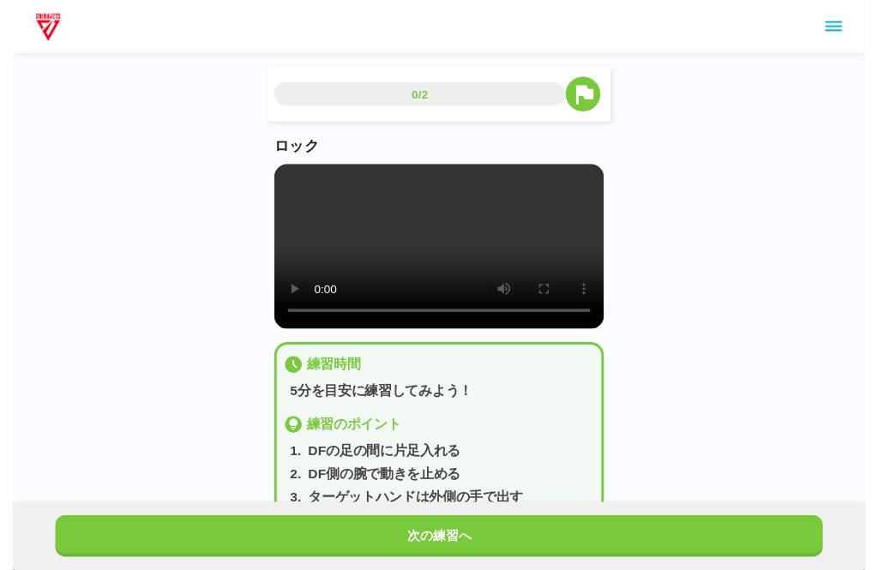
scroll to position [17, 0]
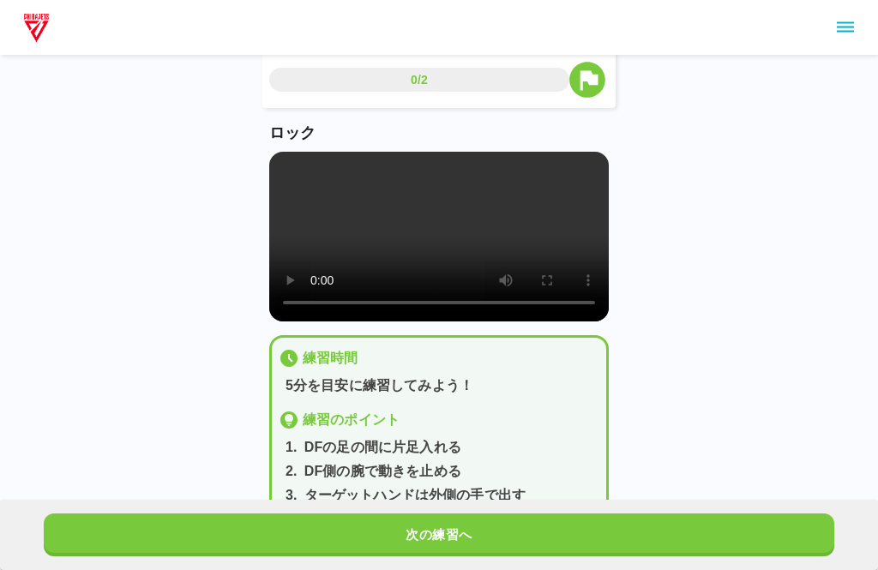
click at [539, 522] on button "次の練習へ" at bounding box center [439, 535] width 791 height 43
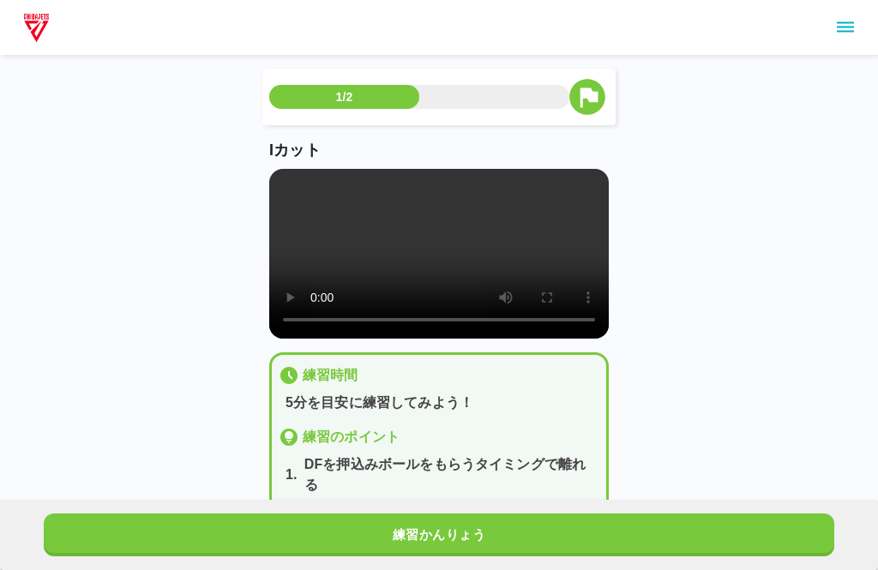
click at [437, 258] on video at bounding box center [439, 254] width 340 height 170
click at [280, 192] on video at bounding box center [439, 254] width 340 height 170
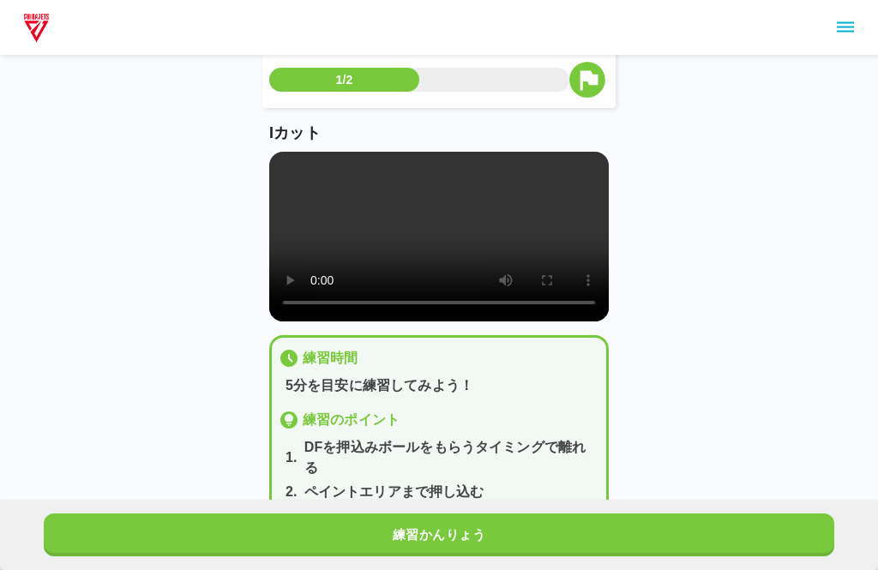
click at [611, 527] on button "練習かんりょう" at bounding box center [439, 535] width 791 height 43
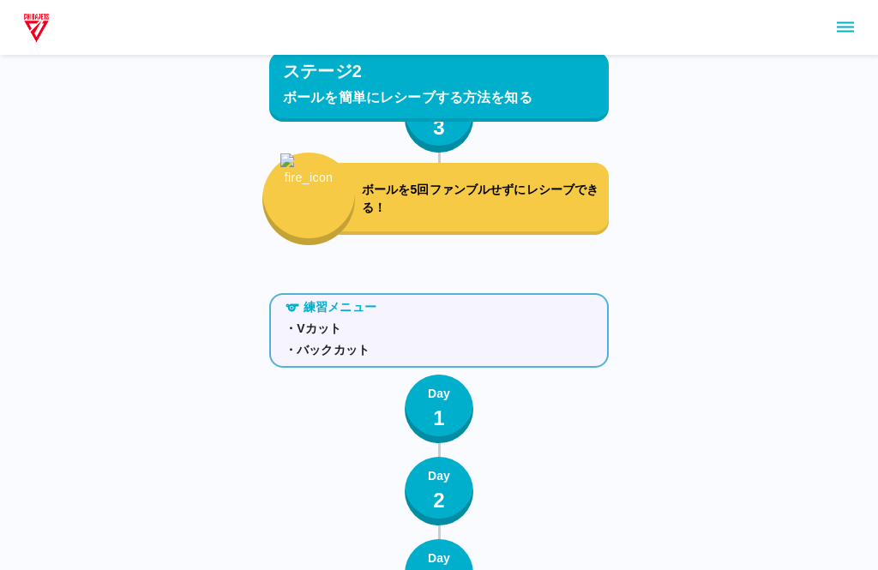
scroll to position [2243, 0]
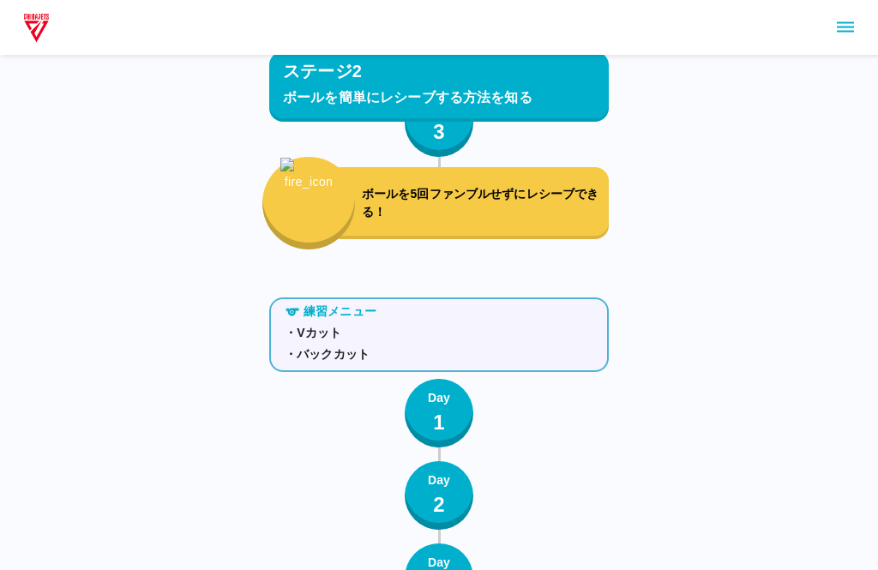
click at [435, 404] on p "Day" at bounding box center [439, 398] width 22 height 18
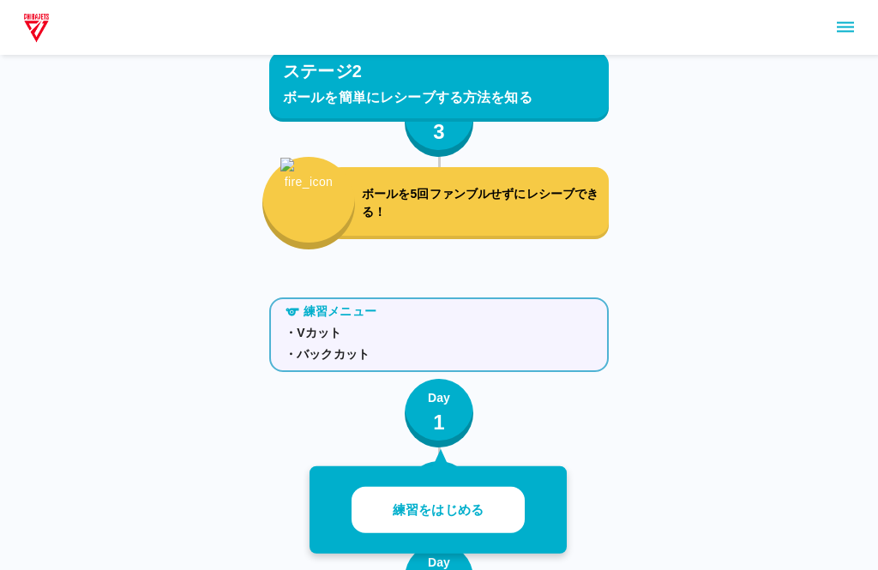
click at [436, 510] on p "練習をはじめる" at bounding box center [438, 511] width 91 height 20
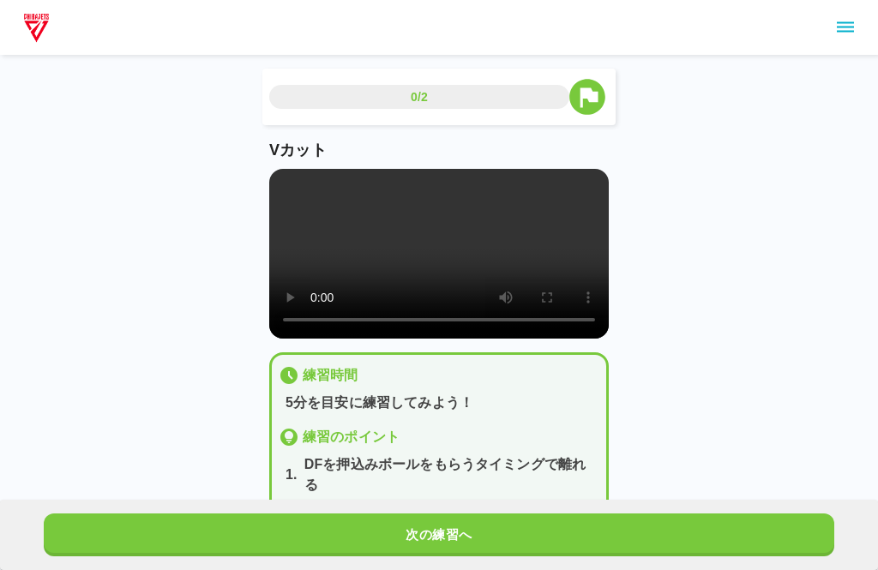
click at [312, 184] on video at bounding box center [439, 254] width 340 height 170
click at [278, 181] on video at bounding box center [439, 254] width 340 height 170
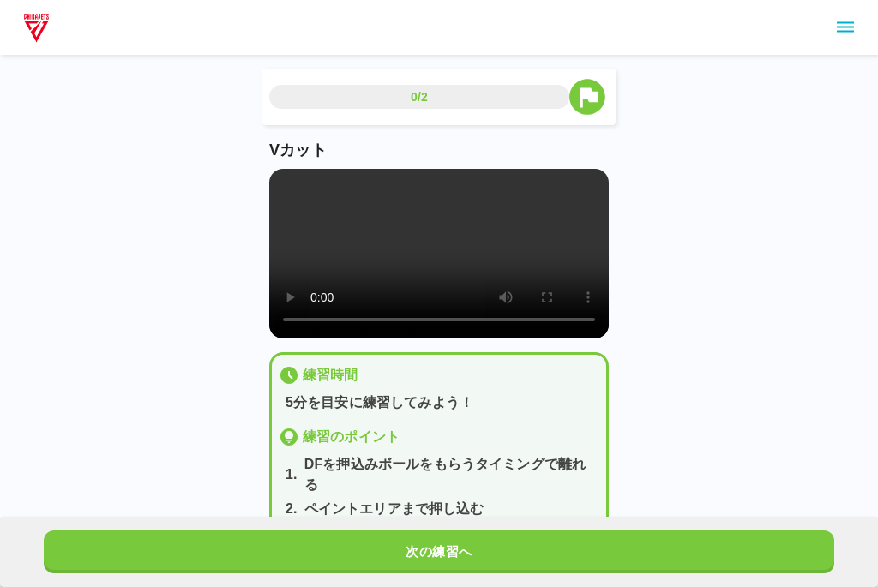
click at [273, 175] on video at bounding box center [439, 254] width 340 height 170
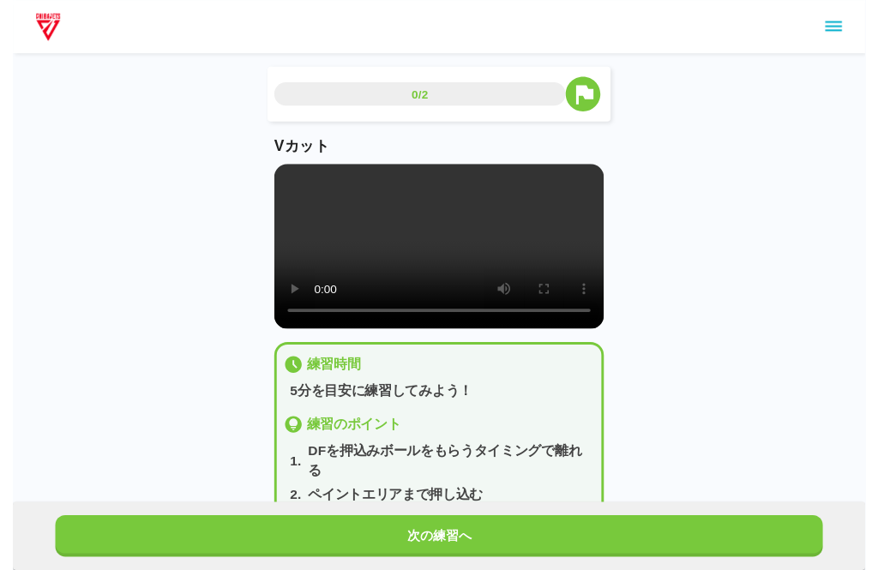
scroll to position [17, 0]
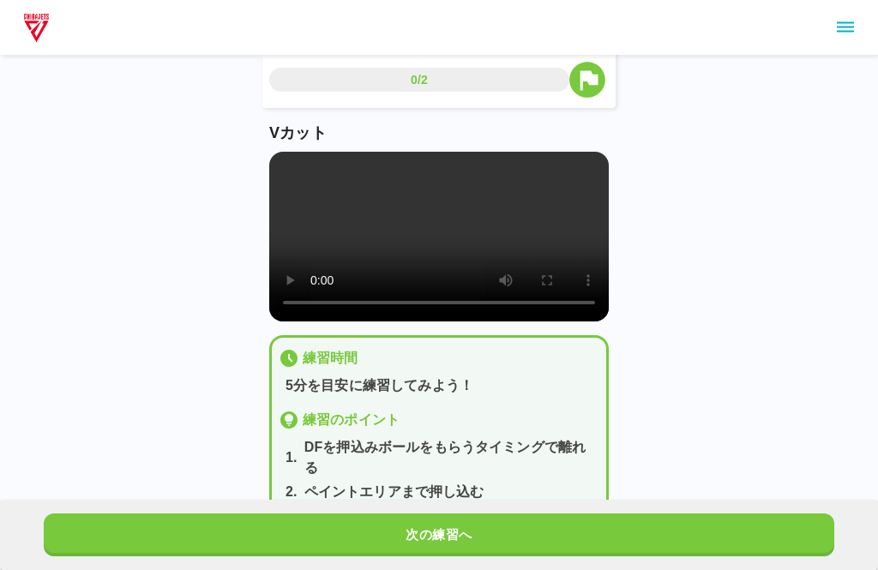
click at [558, 529] on button "次の練習へ" at bounding box center [439, 535] width 791 height 43
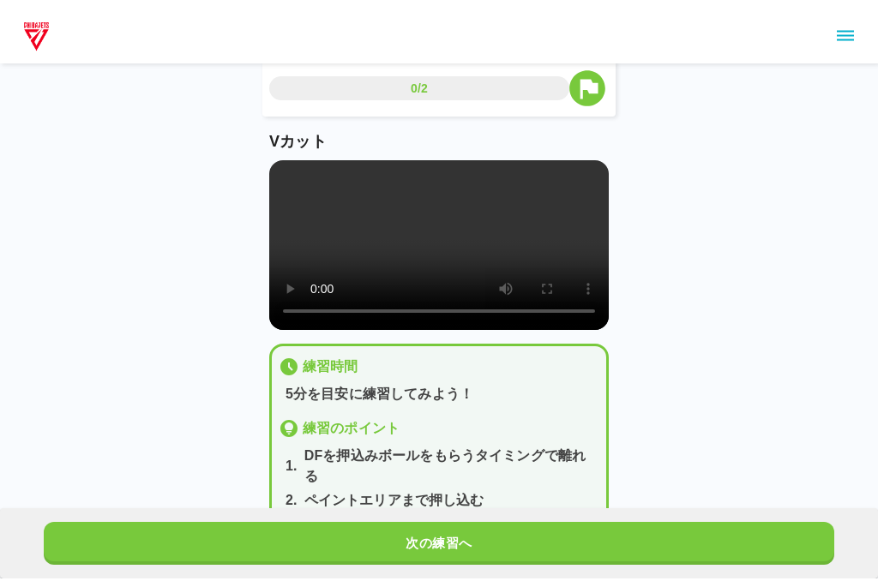
scroll to position [0, 0]
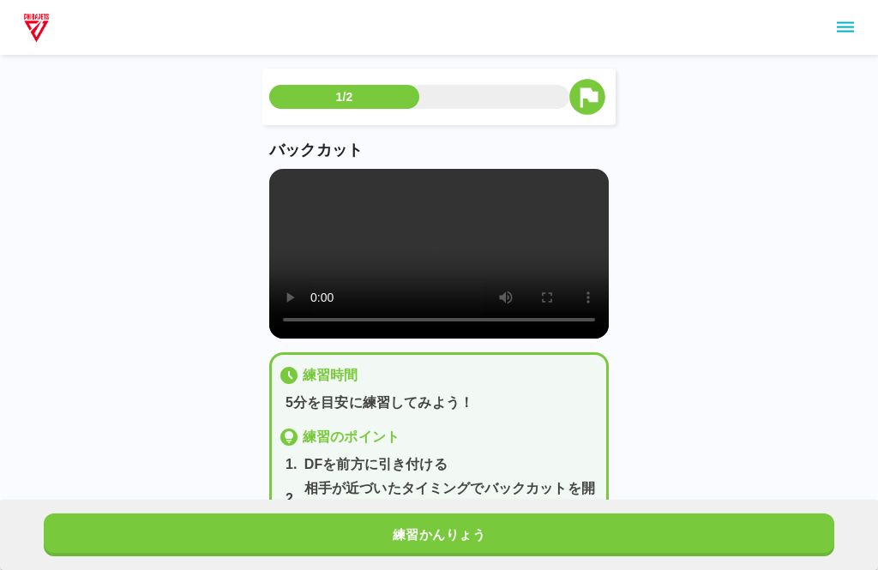
click at [439, 244] on video at bounding box center [439, 254] width 340 height 170
click at [441, 280] on video at bounding box center [439, 254] width 340 height 170
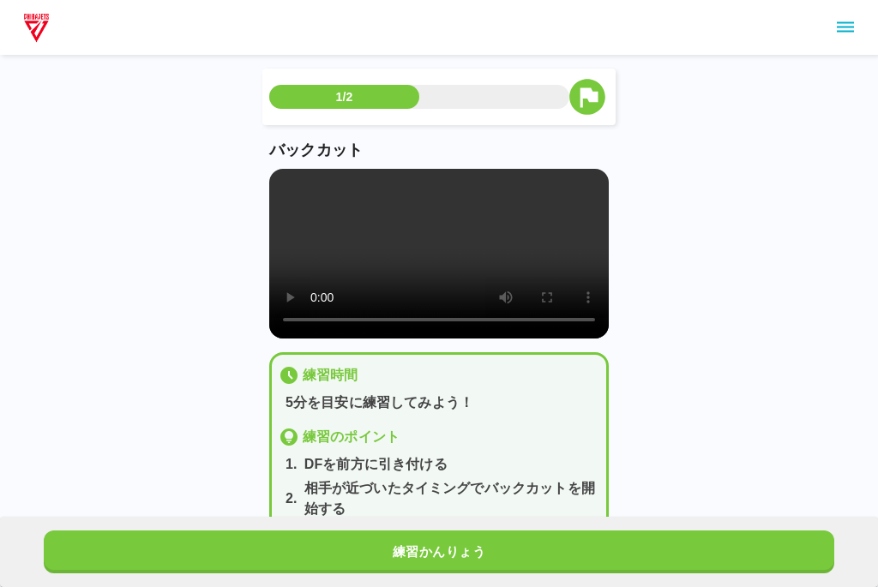
click at [280, 185] on video at bounding box center [439, 254] width 340 height 170
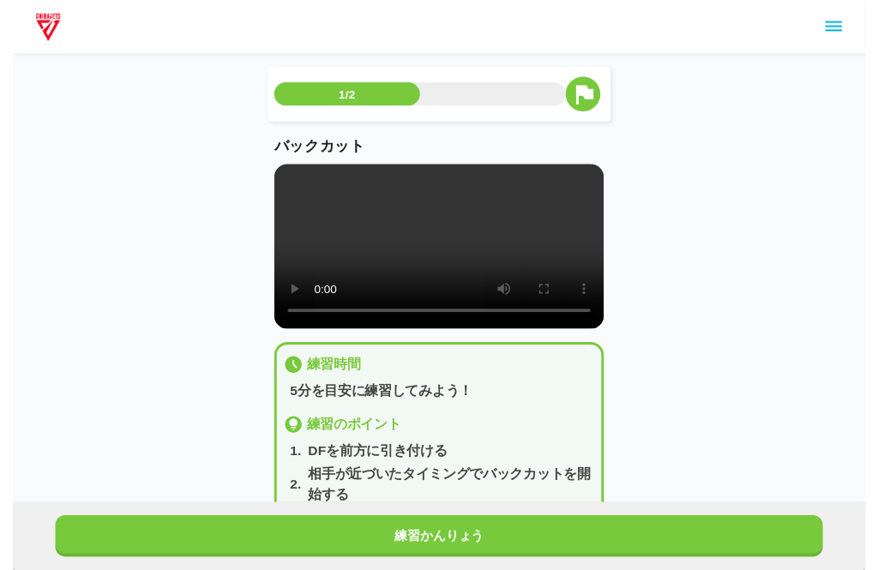
scroll to position [17, 0]
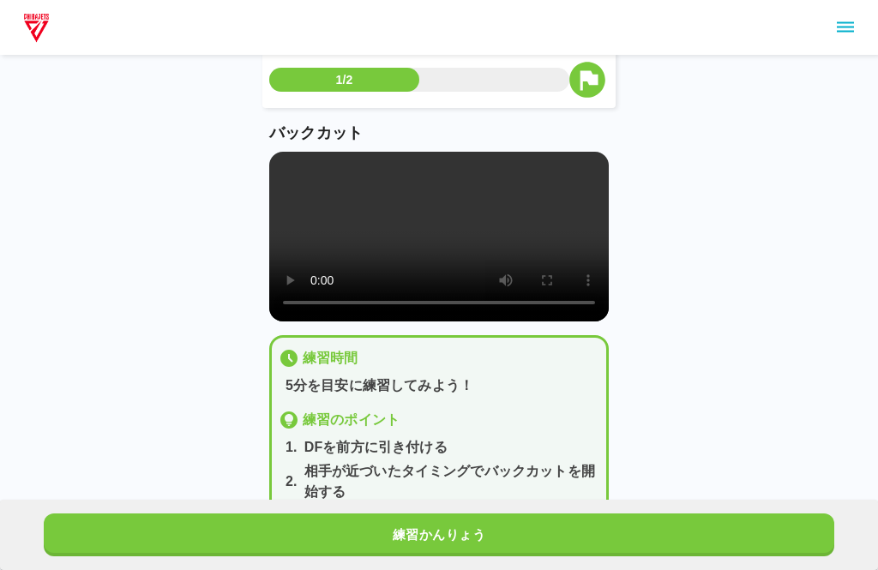
click at [497, 526] on button "練習かんりょう" at bounding box center [439, 535] width 791 height 43
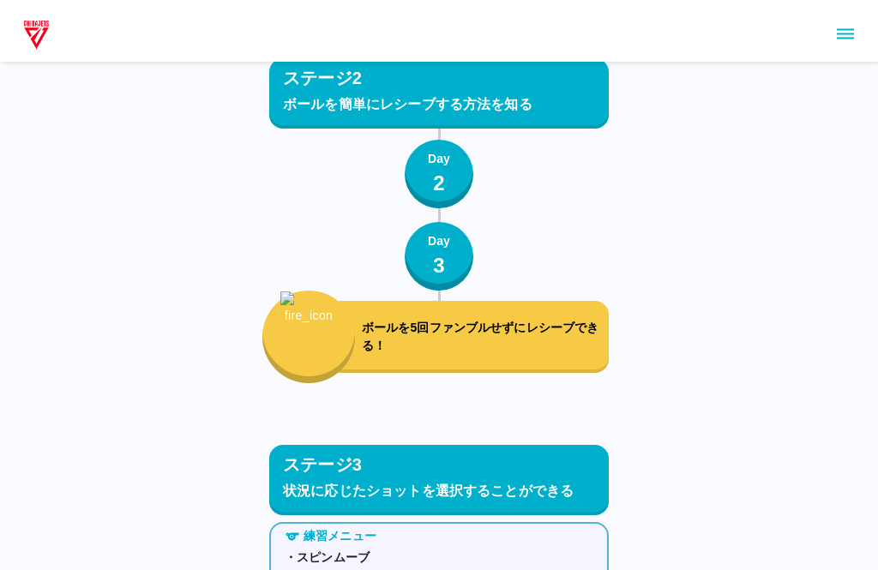
scroll to position [2979, 0]
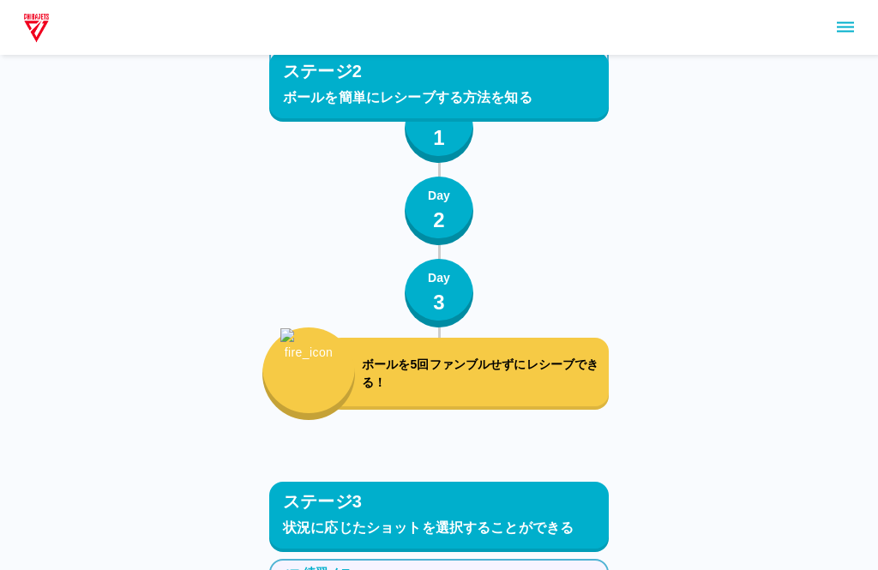
click at [436, 151] on p "1" at bounding box center [439, 138] width 12 height 31
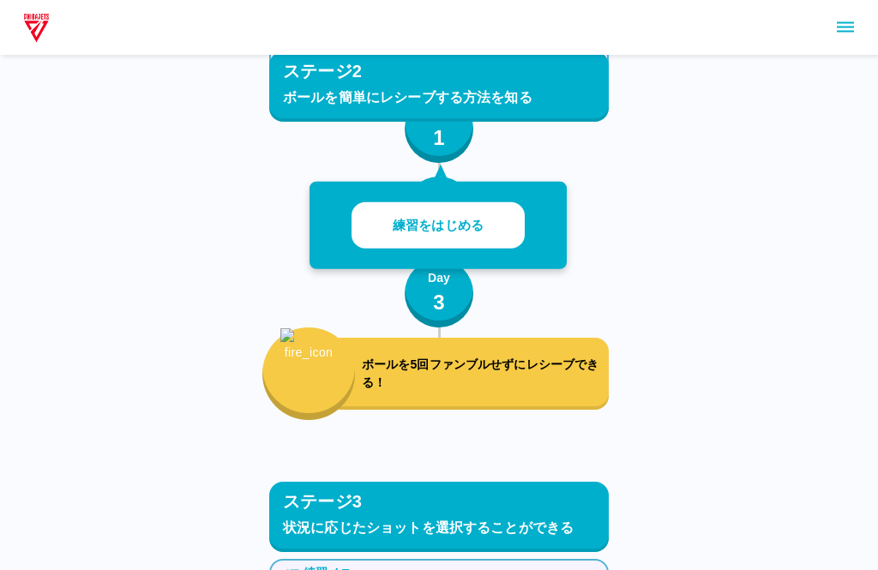
click at [453, 218] on p "練習をはじめる" at bounding box center [438, 226] width 91 height 20
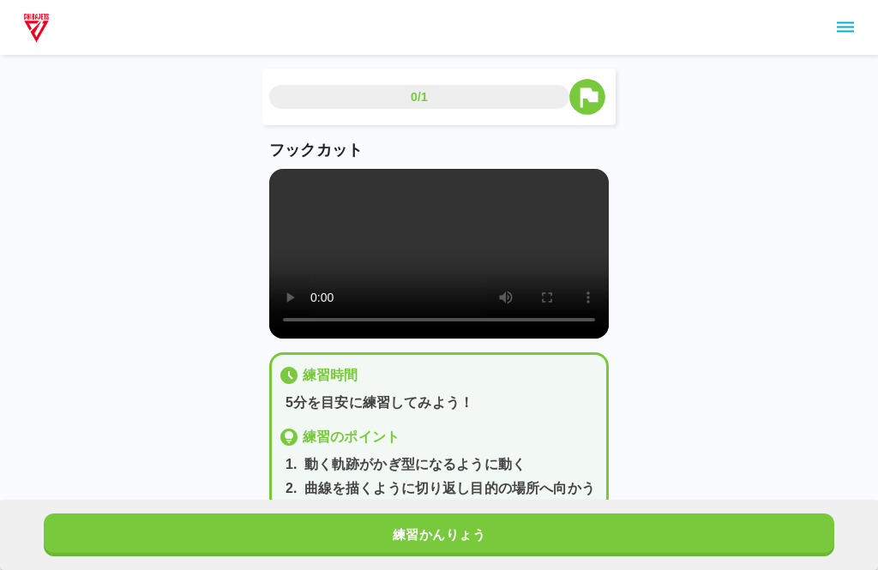
click at [302, 202] on video at bounding box center [439, 254] width 340 height 170
click at [288, 206] on video at bounding box center [439, 254] width 340 height 170
click at [277, 184] on video at bounding box center [439, 254] width 340 height 170
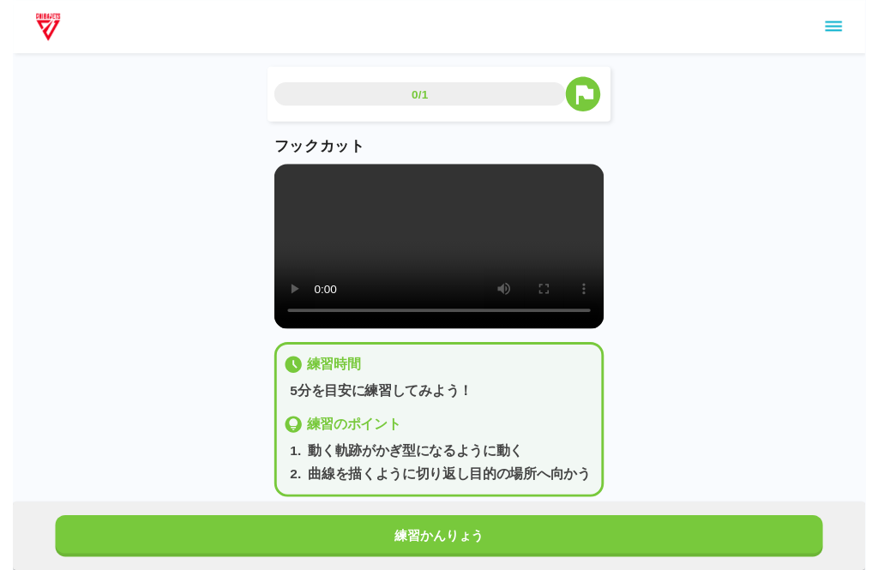
scroll to position [17, 0]
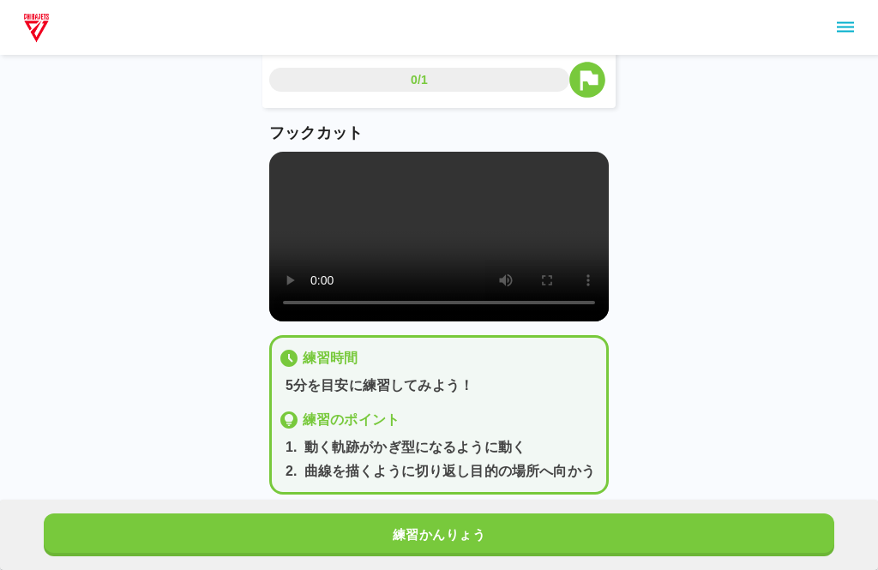
click at [193, 522] on button "練習かんりょう" at bounding box center [439, 535] width 791 height 43
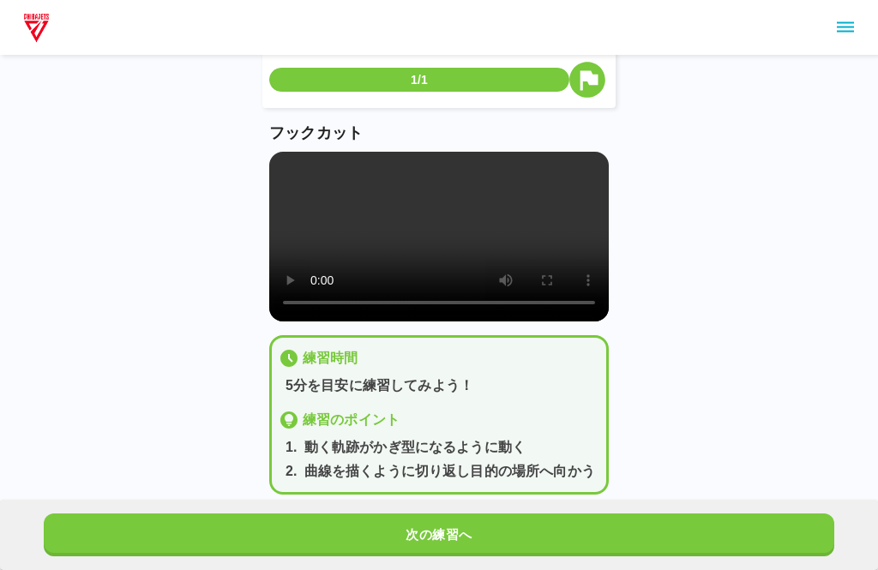
scroll to position [0, 0]
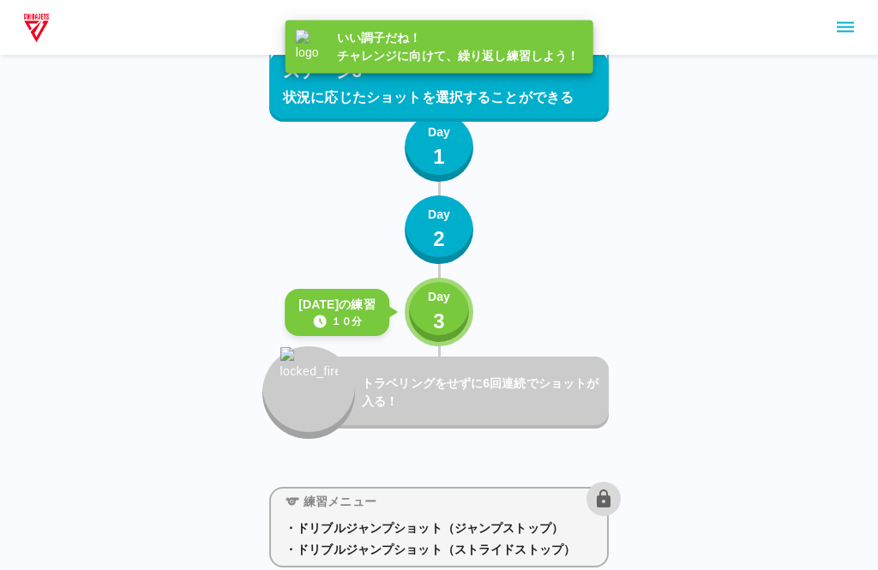
scroll to position [3972, 0]
